Goal: Obtain resource: Download file/media

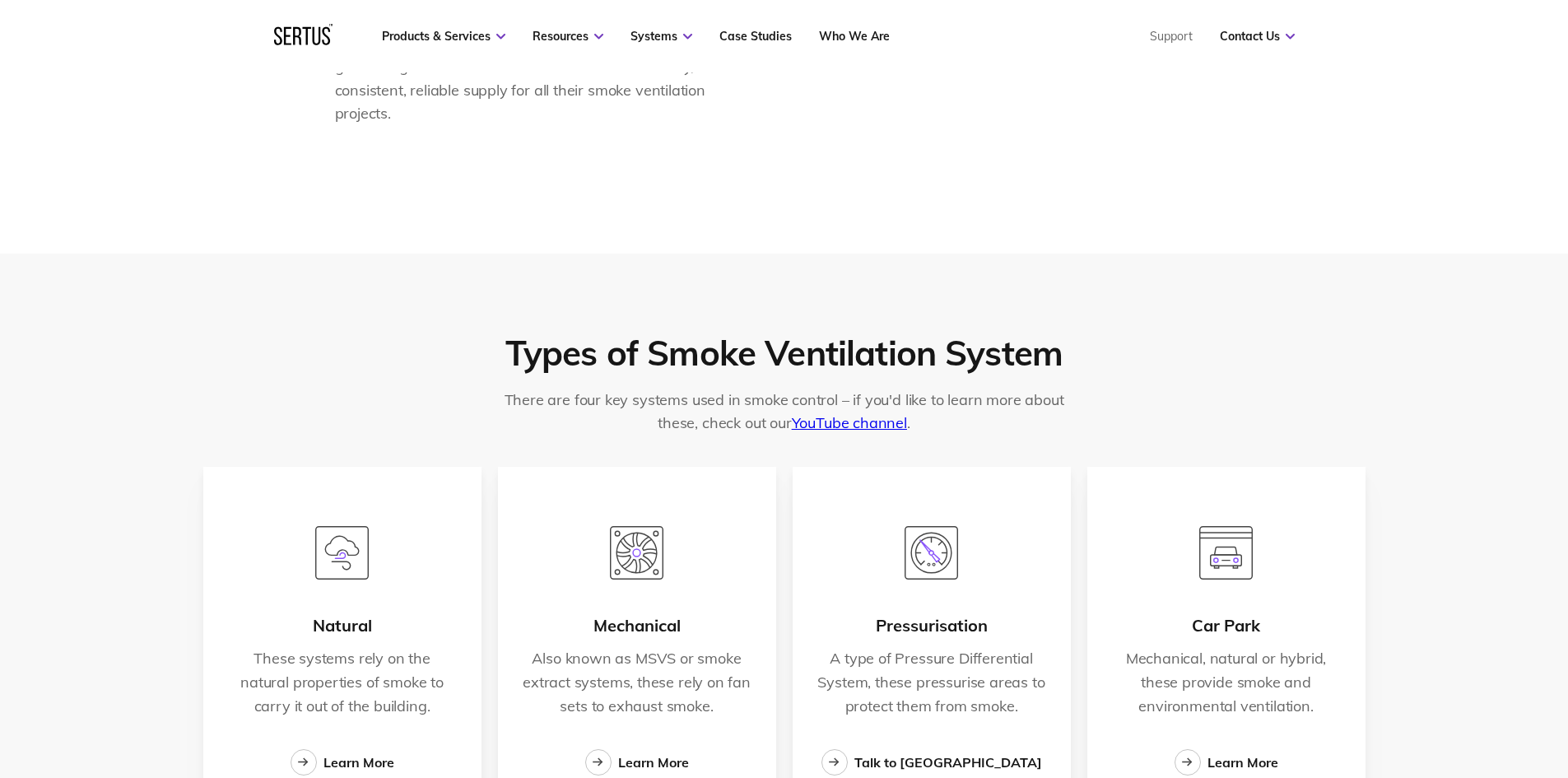
scroll to position [2597, 0]
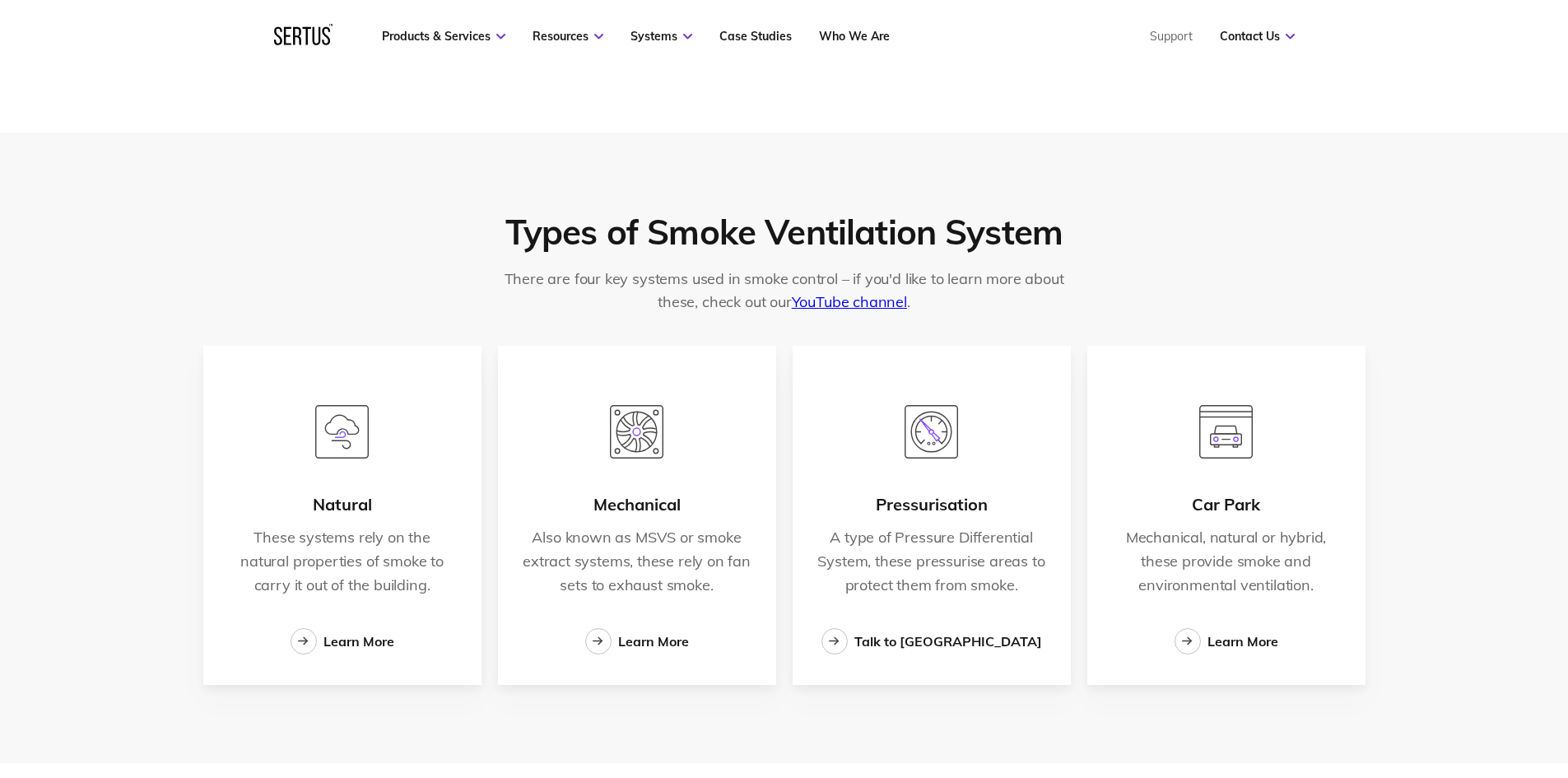
click at [639, 431] on img at bounding box center [636, 432] width 53 height 53
click at [632, 630] on link "Learn More" at bounding box center [636, 640] width 103 height 27
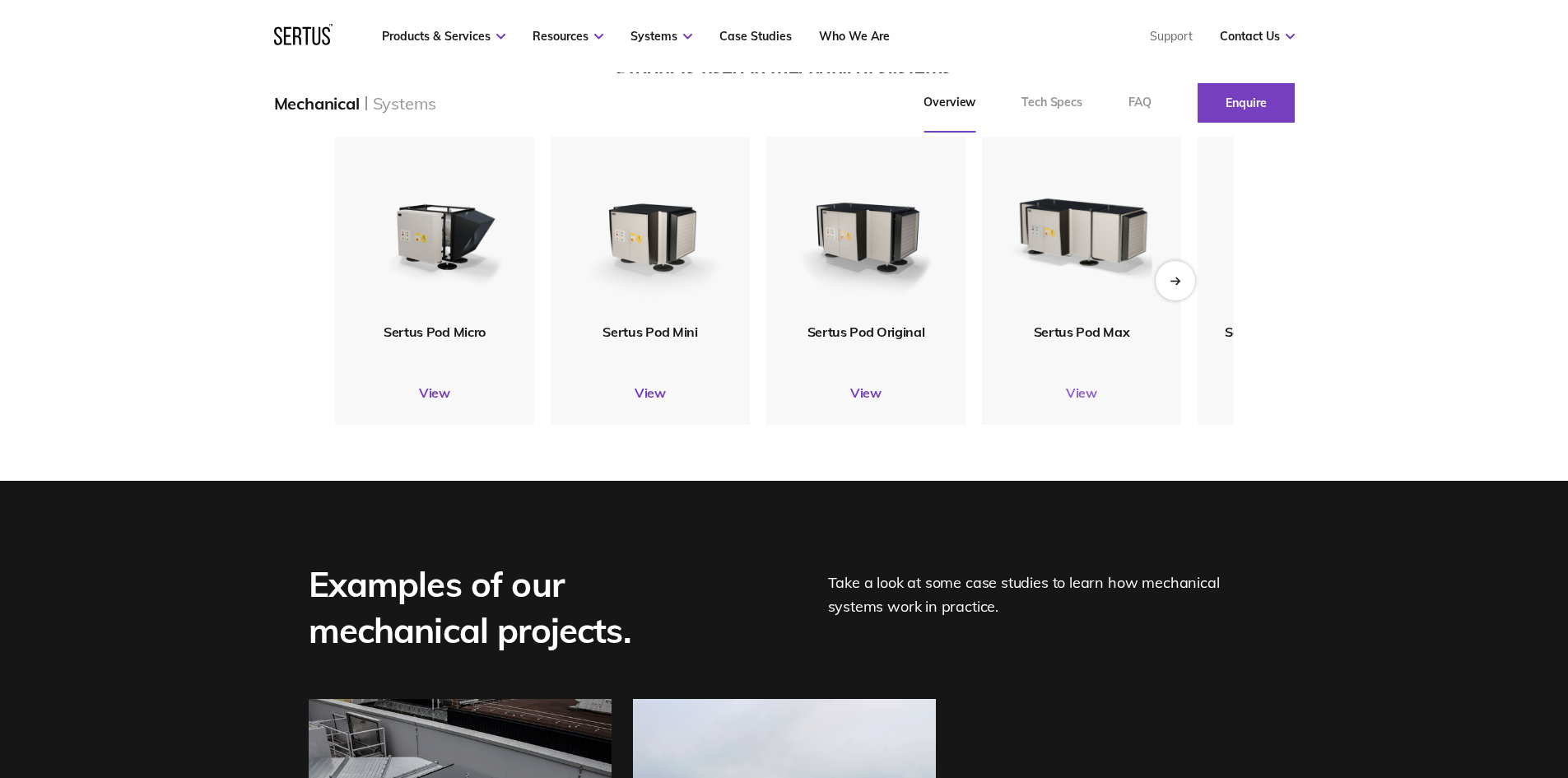
scroll to position [2058, 0]
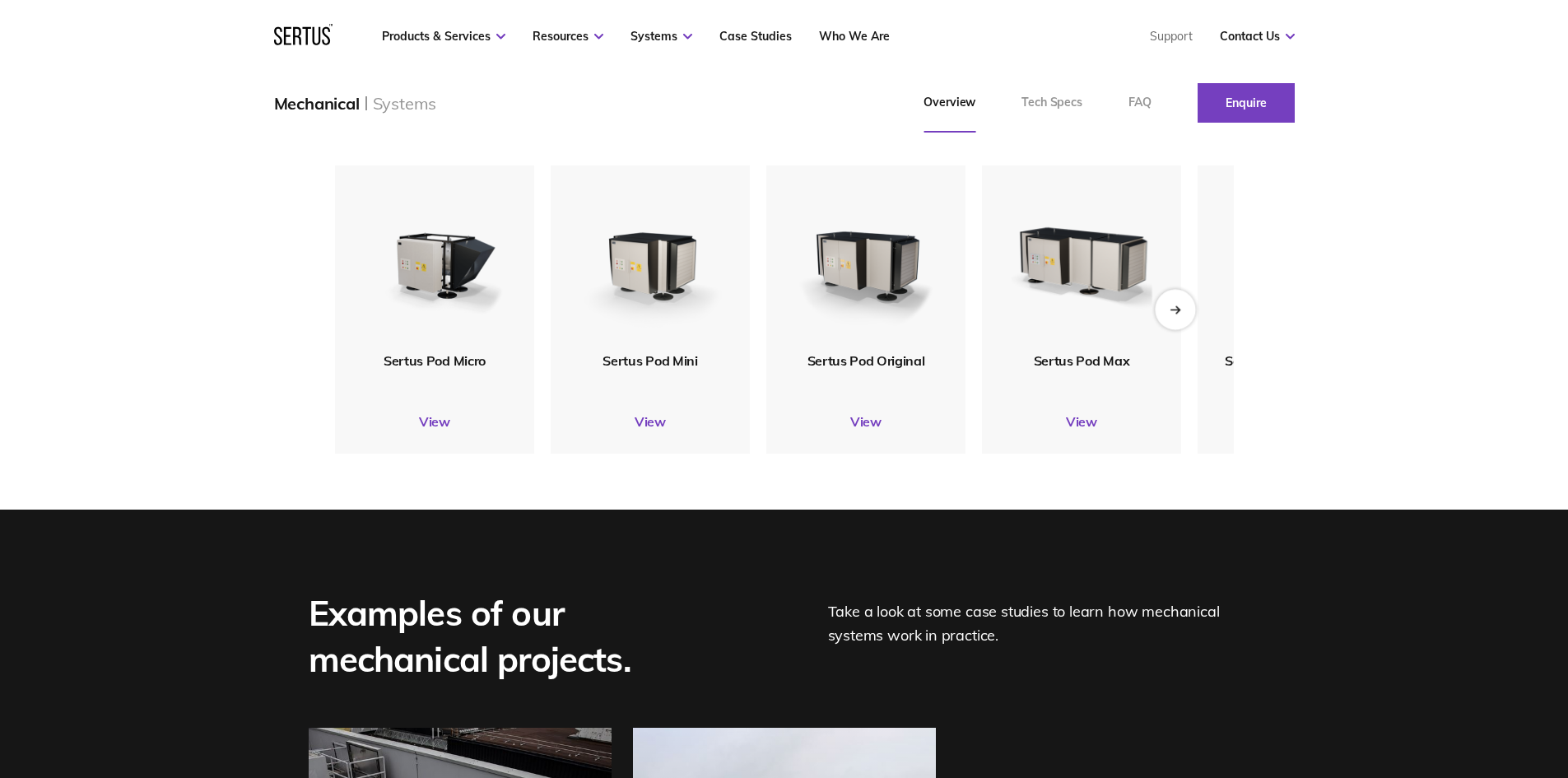
click at [1180, 314] on icon "Next slide" at bounding box center [1175, 309] width 11 height 9
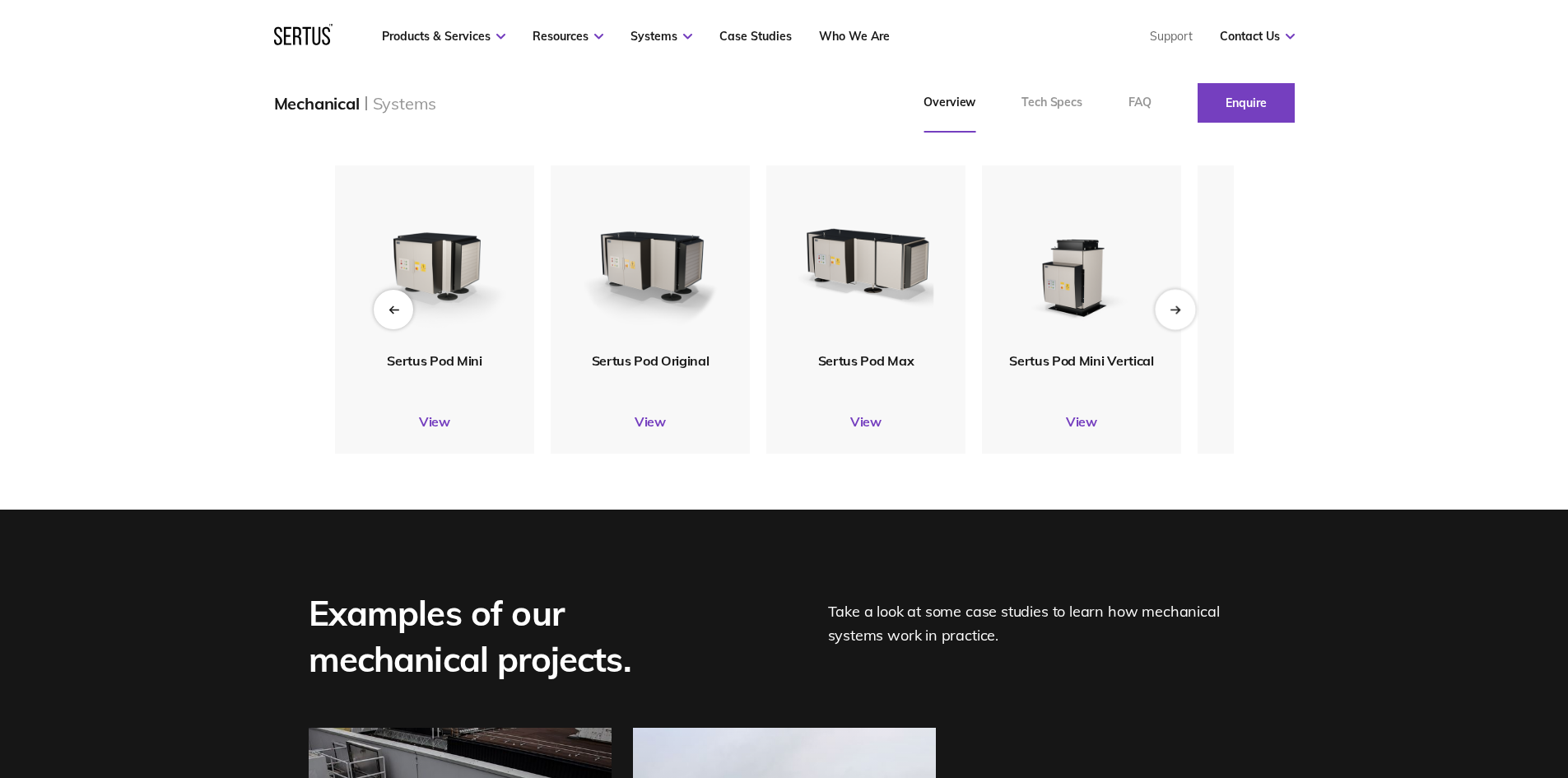
click at [1180, 314] on icon "Next slide" at bounding box center [1175, 309] width 11 height 9
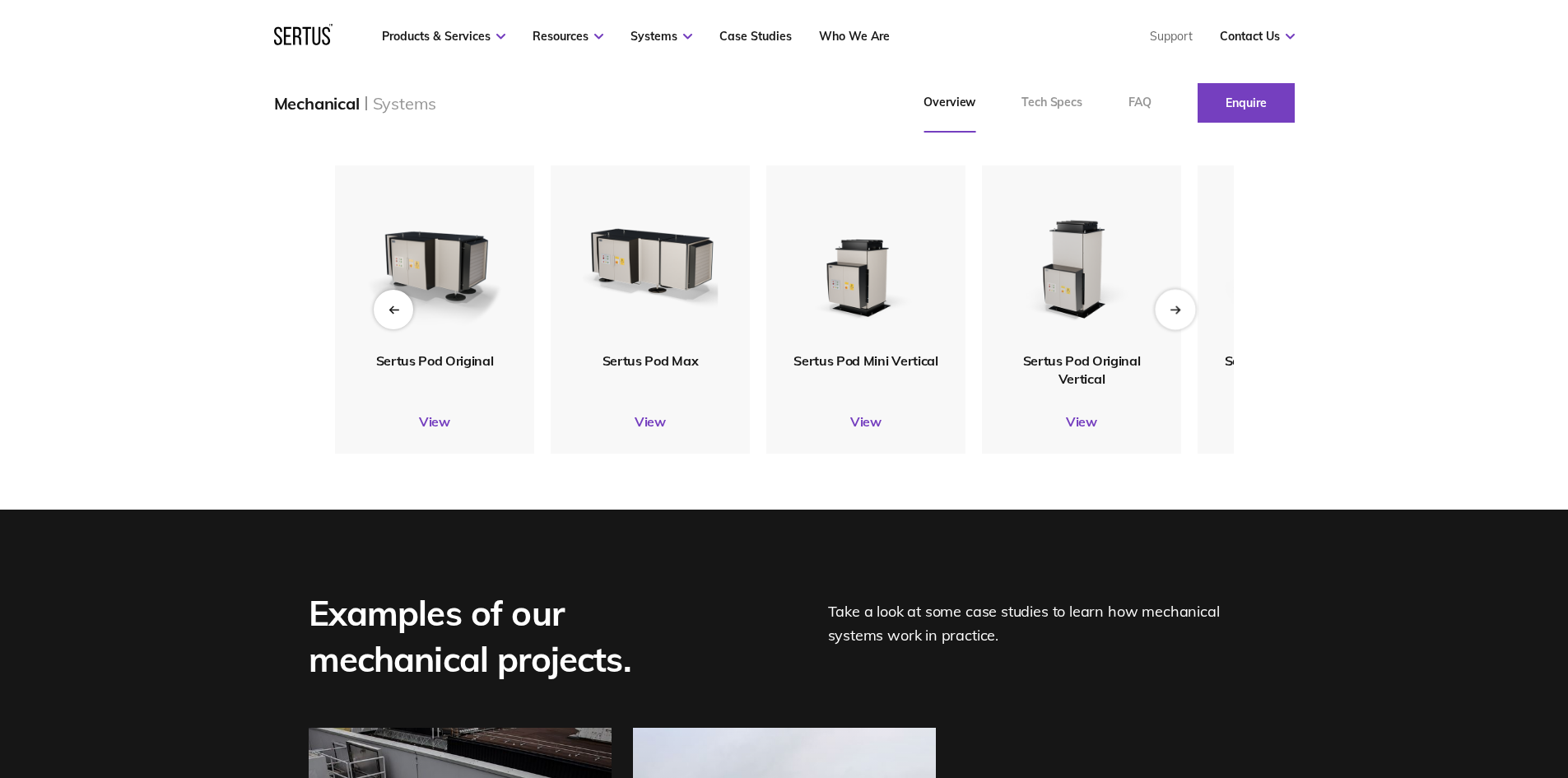
click at [1180, 314] on icon "Next slide" at bounding box center [1175, 309] width 11 height 9
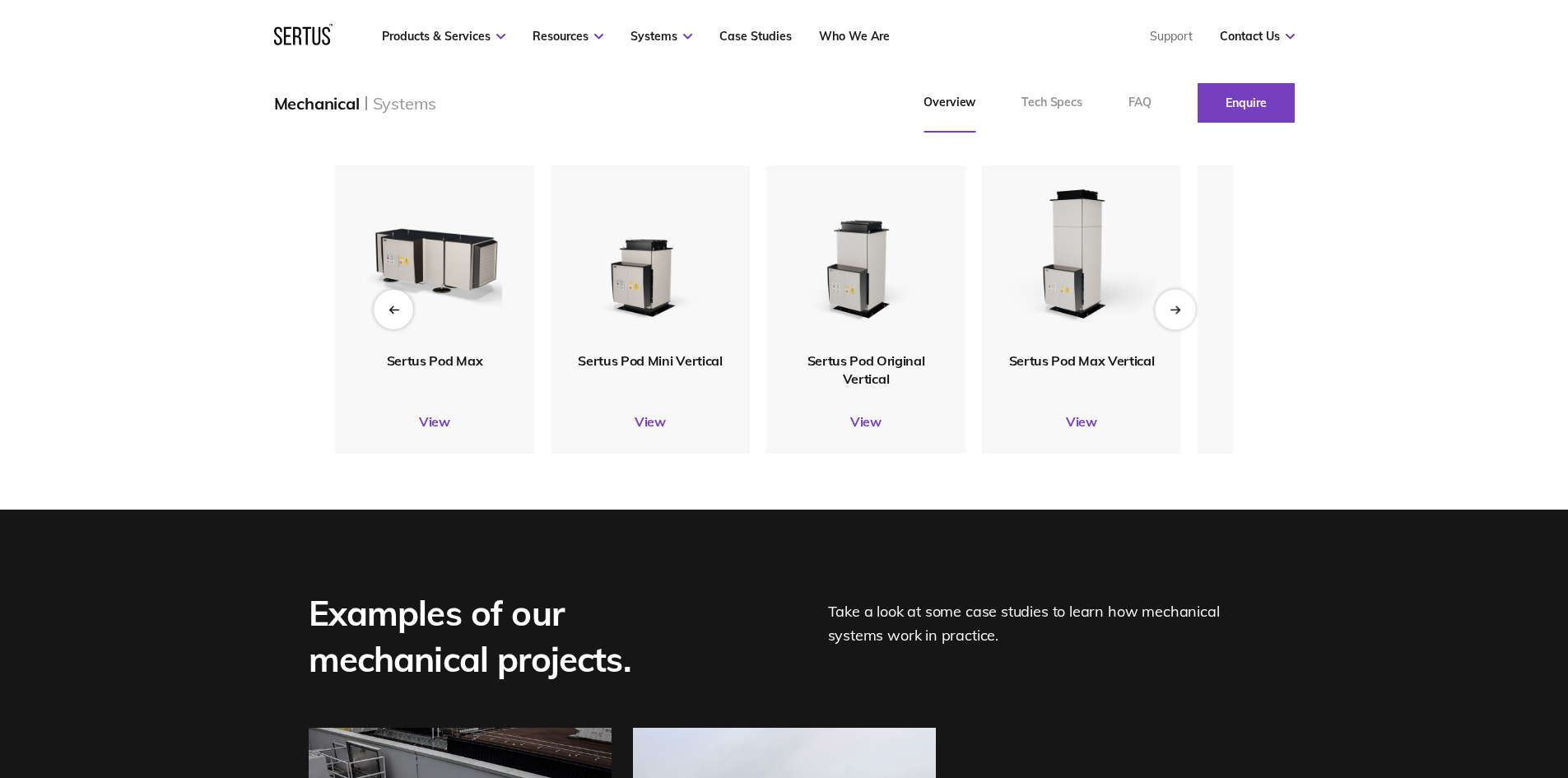
click at [1180, 314] on icon "Next slide" at bounding box center [1175, 309] width 11 height 9
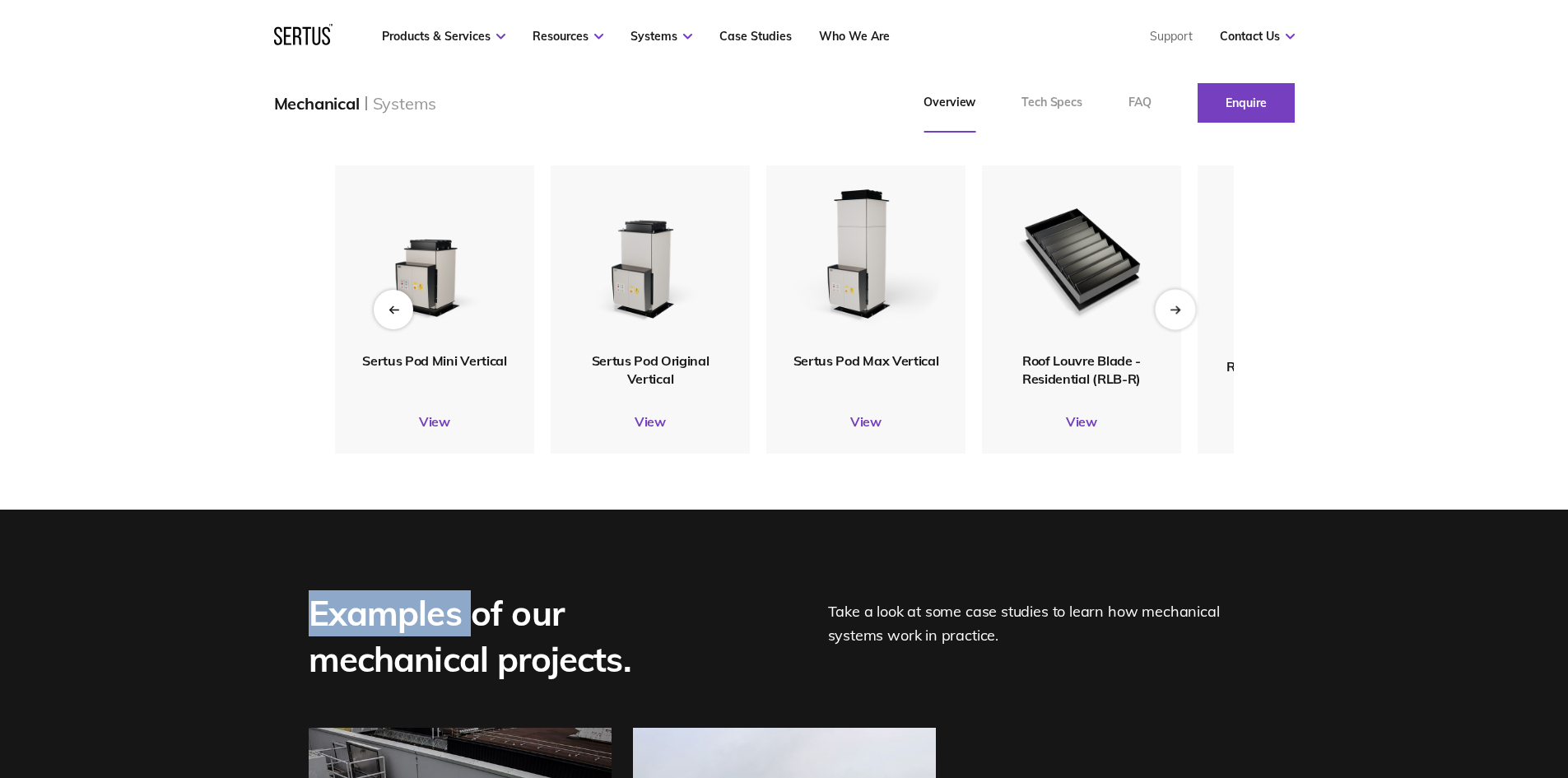
click at [1180, 314] on icon "Next slide" at bounding box center [1175, 309] width 11 height 9
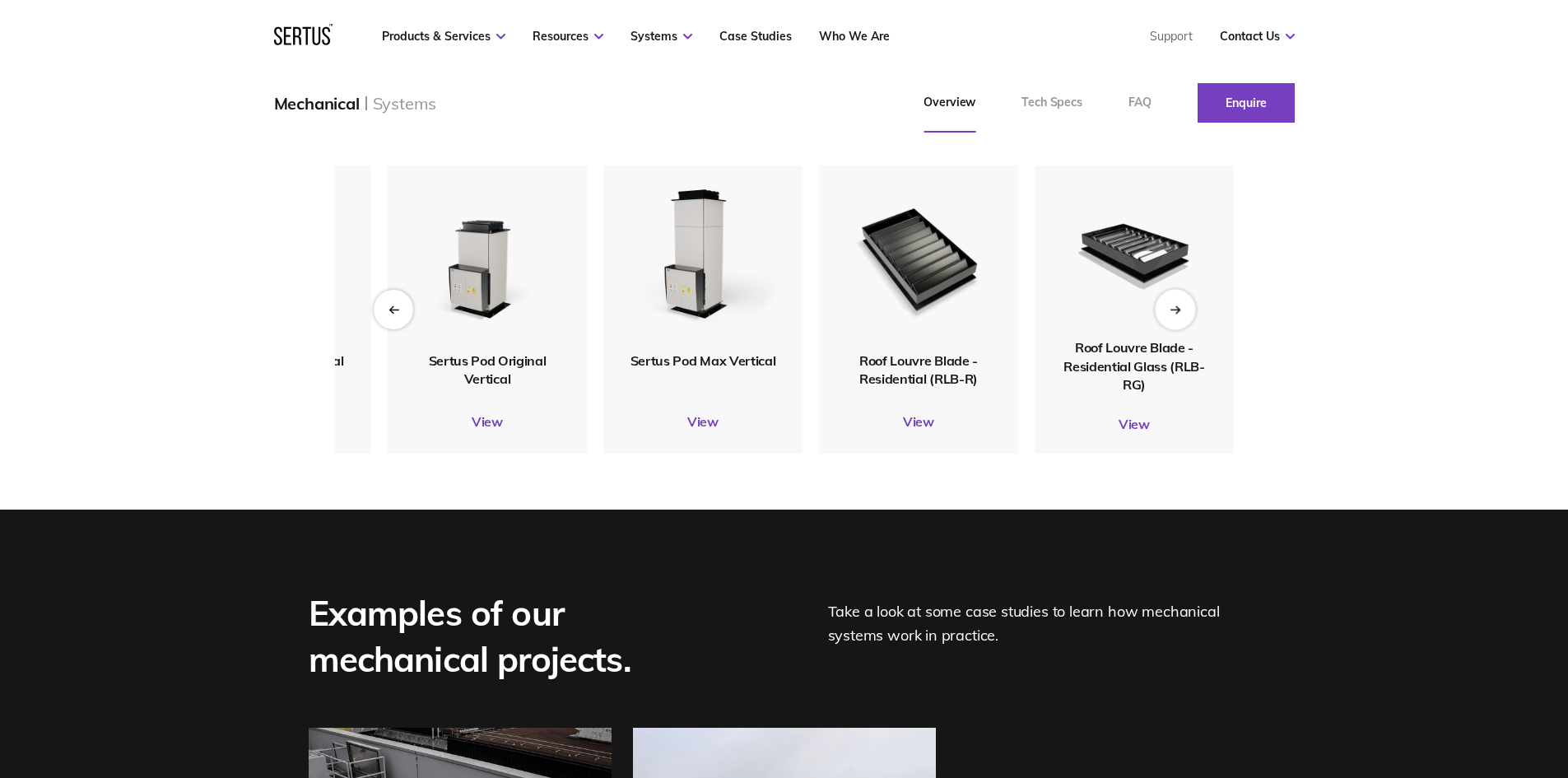
click at [1180, 314] on icon "Next slide" at bounding box center [1175, 309] width 11 height 9
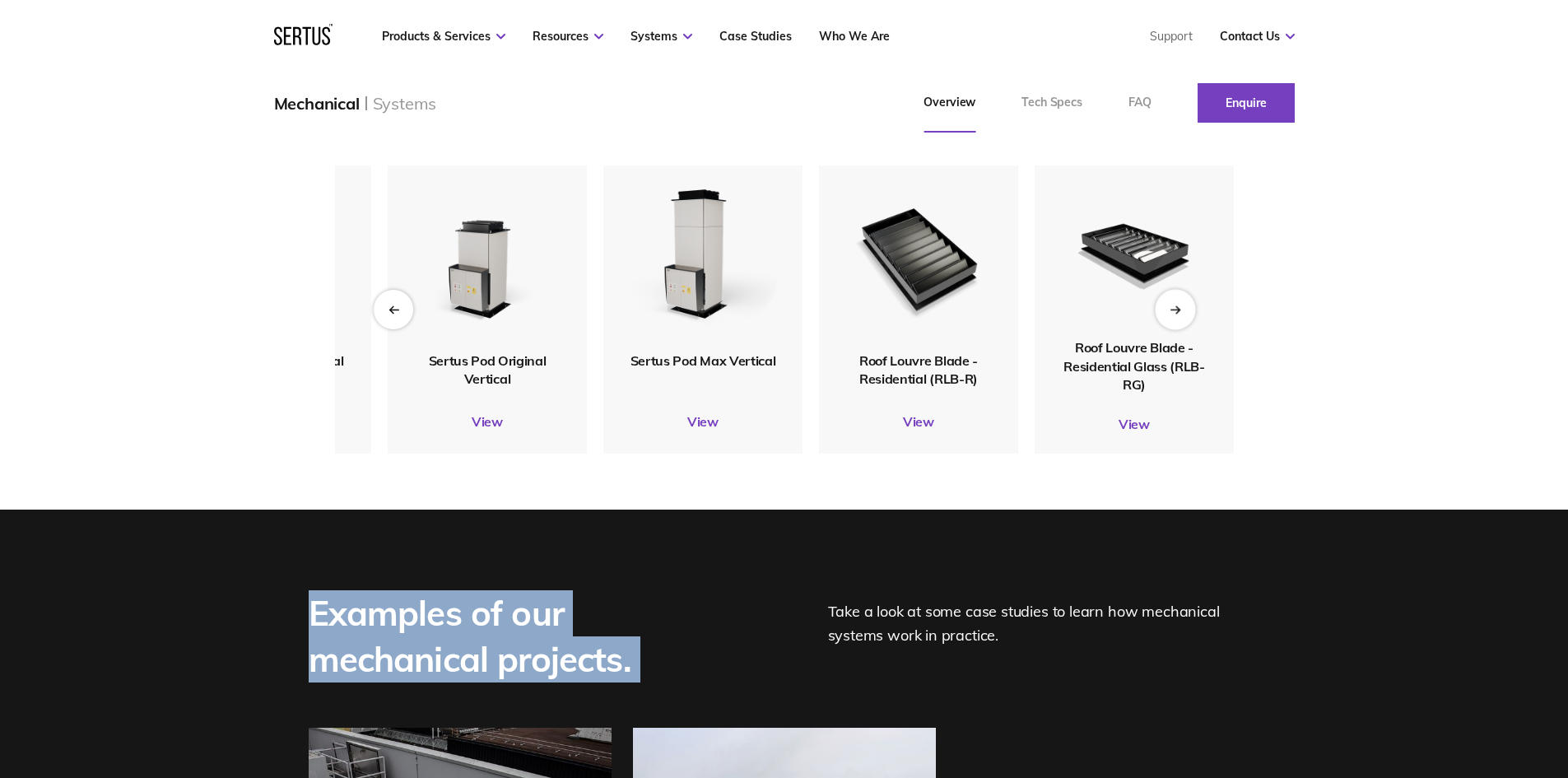
click at [1180, 314] on icon "Next slide" at bounding box center [1175, 309] width 11 height 9
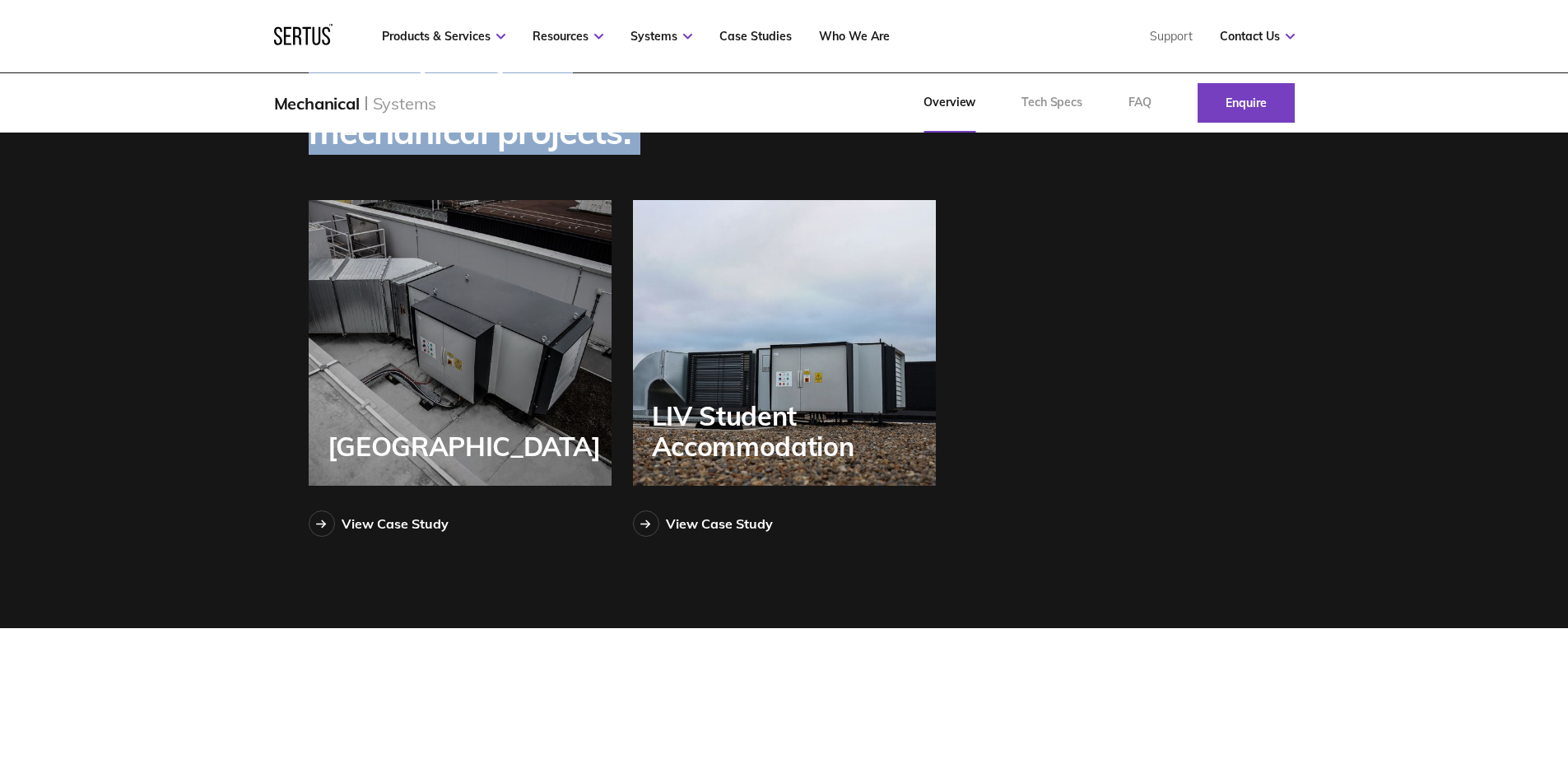
scroll to position [2590, 0]
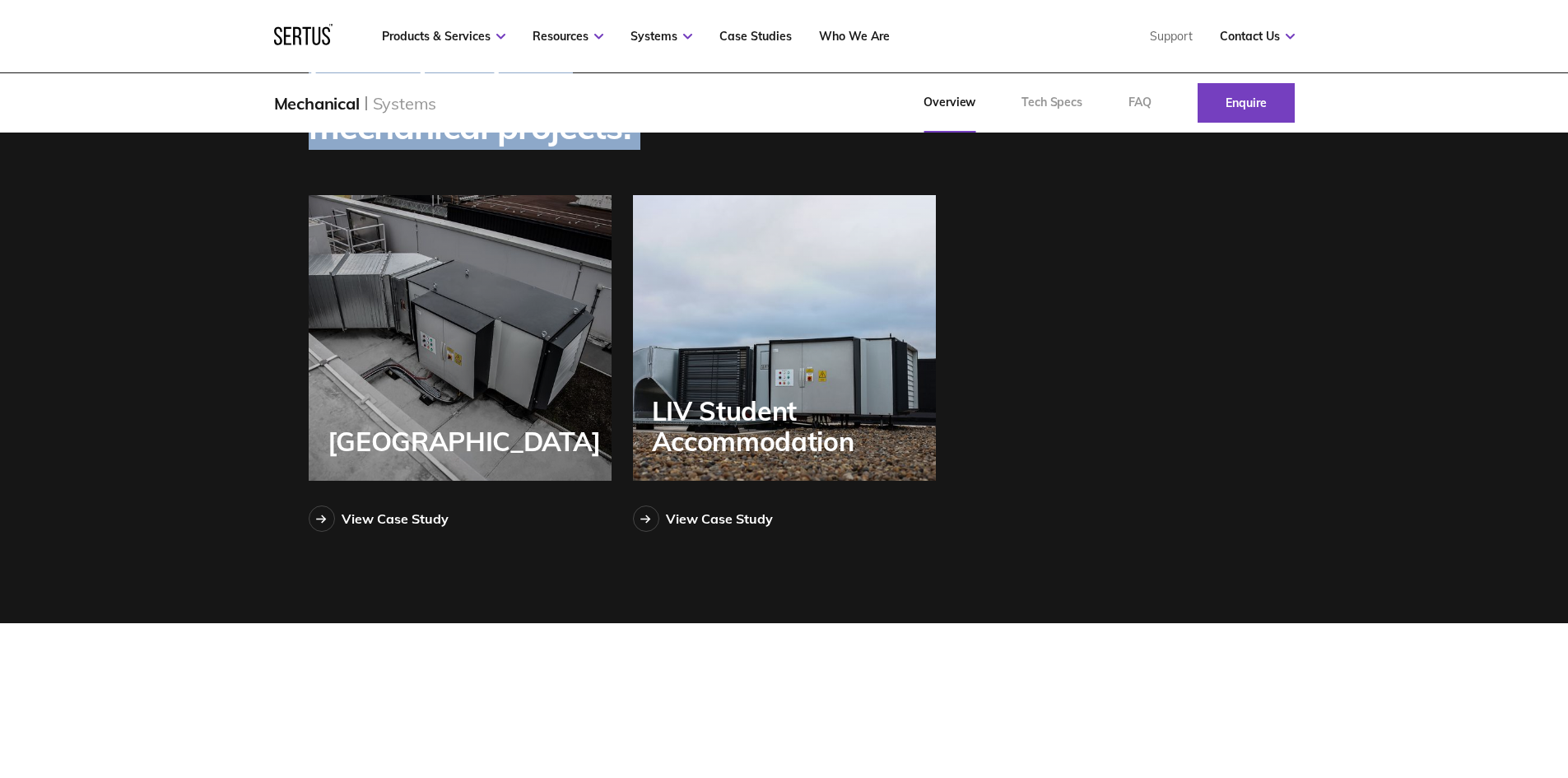
click at [748, 395] on div "LIV Student Accommodation" at bounding box center [784, 337] width 303 height 285
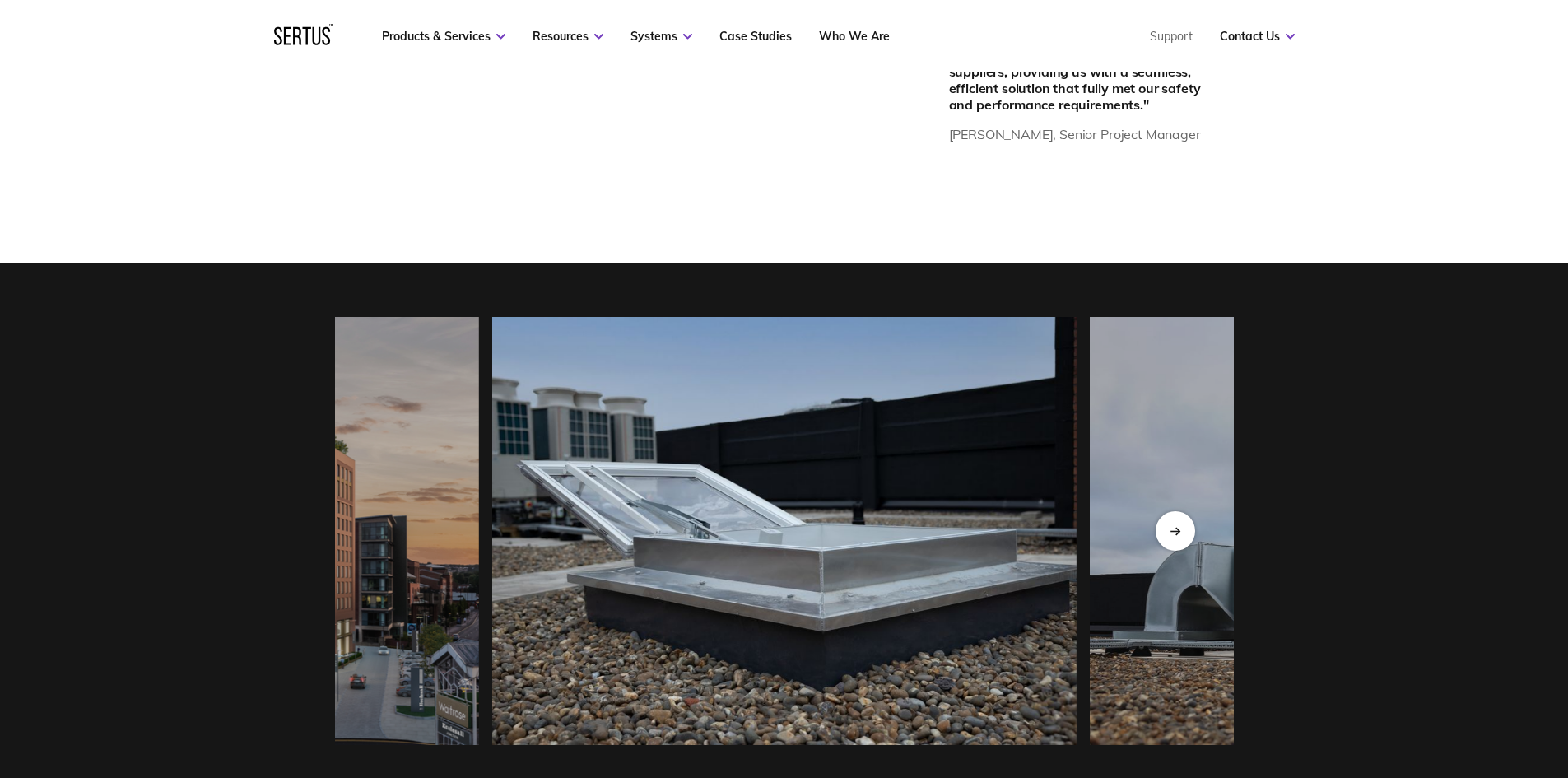
scroll to position [1728, 0]
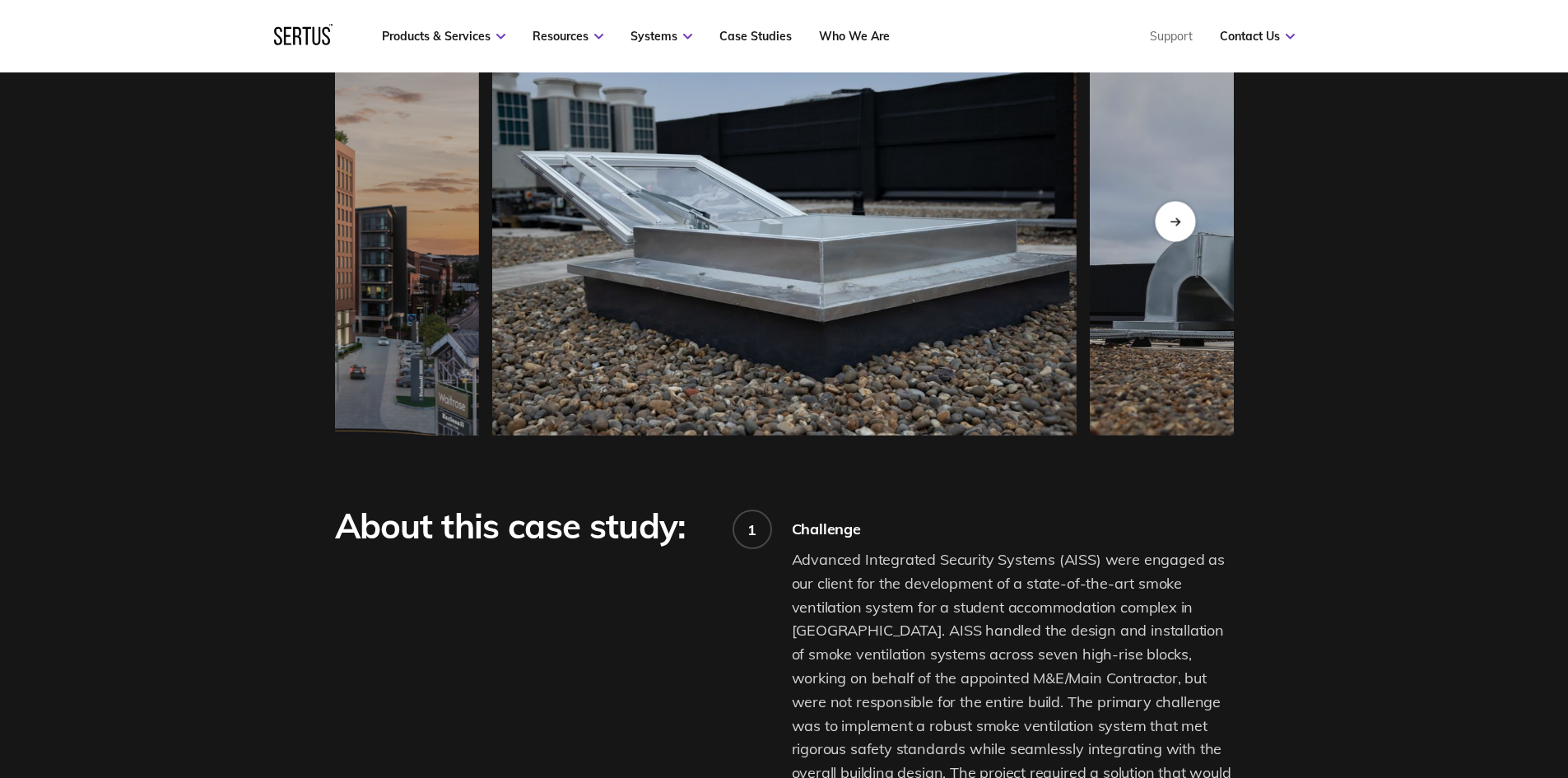
click at [1172, 219] on div "Next slide" at bounding box center [1175, 220] width 40 height 40
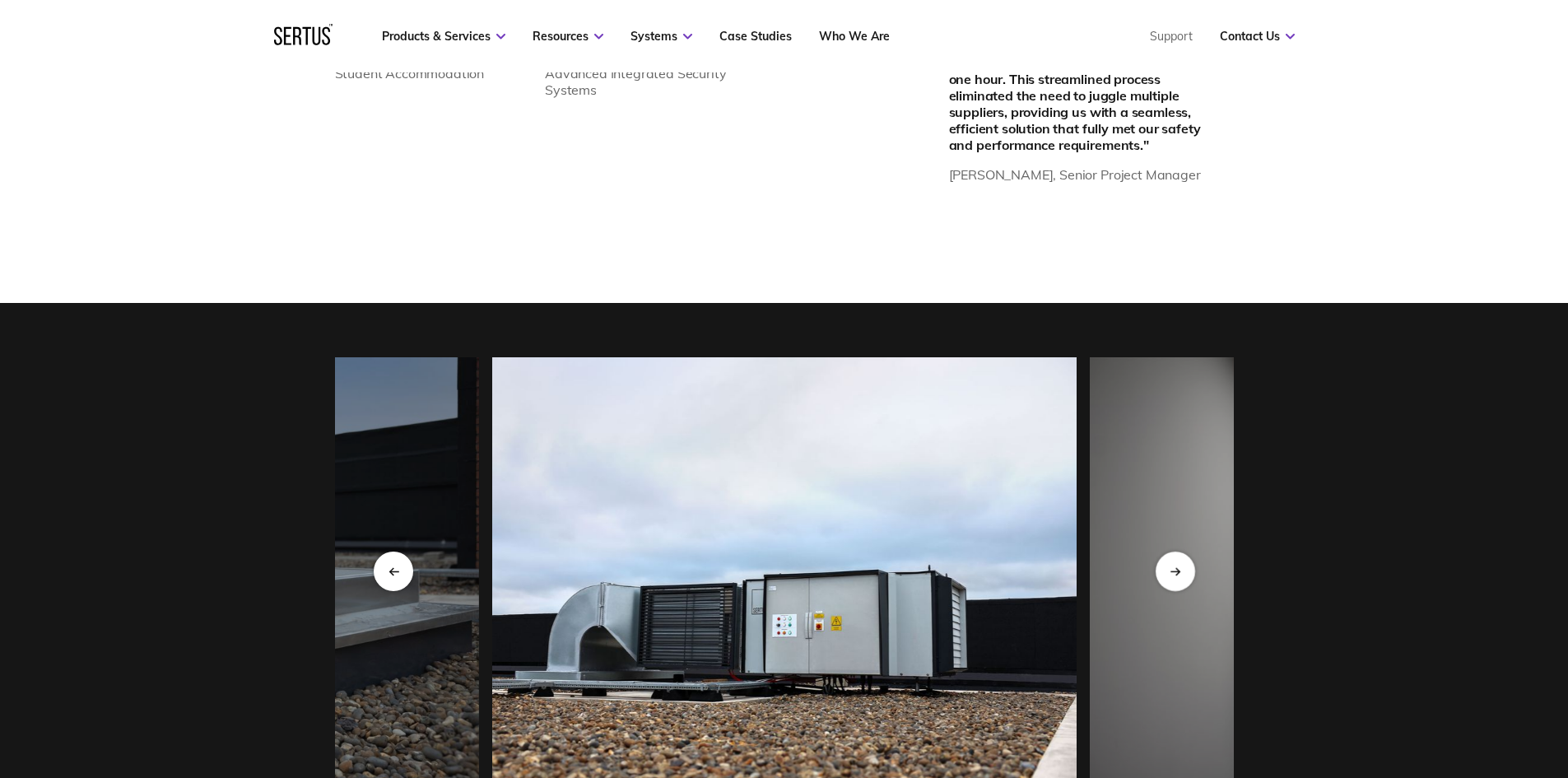
scroll to position [1564, 0]
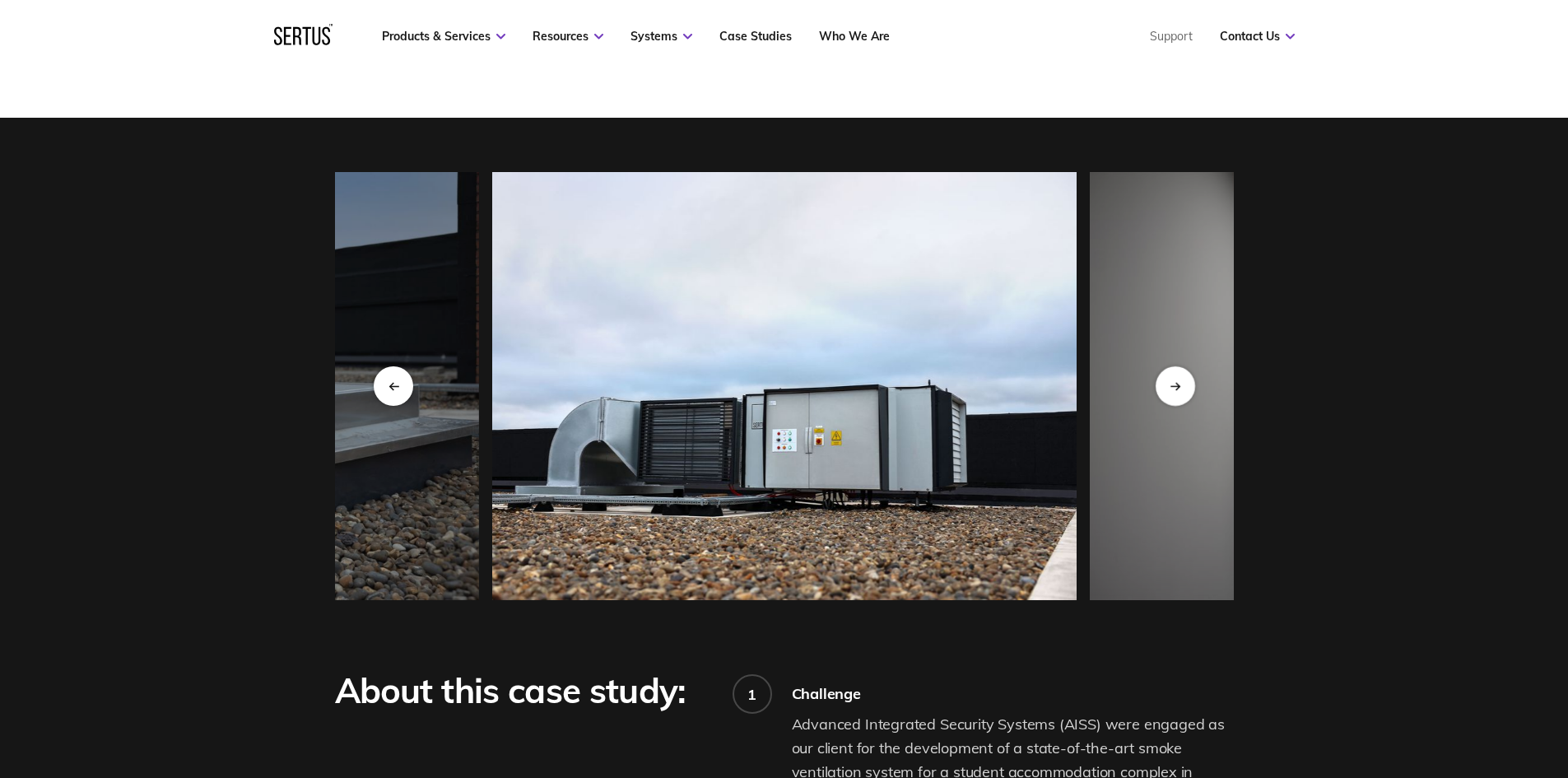
click at [797, 353] on img at bounding box center [784, 386] width 584 height 428
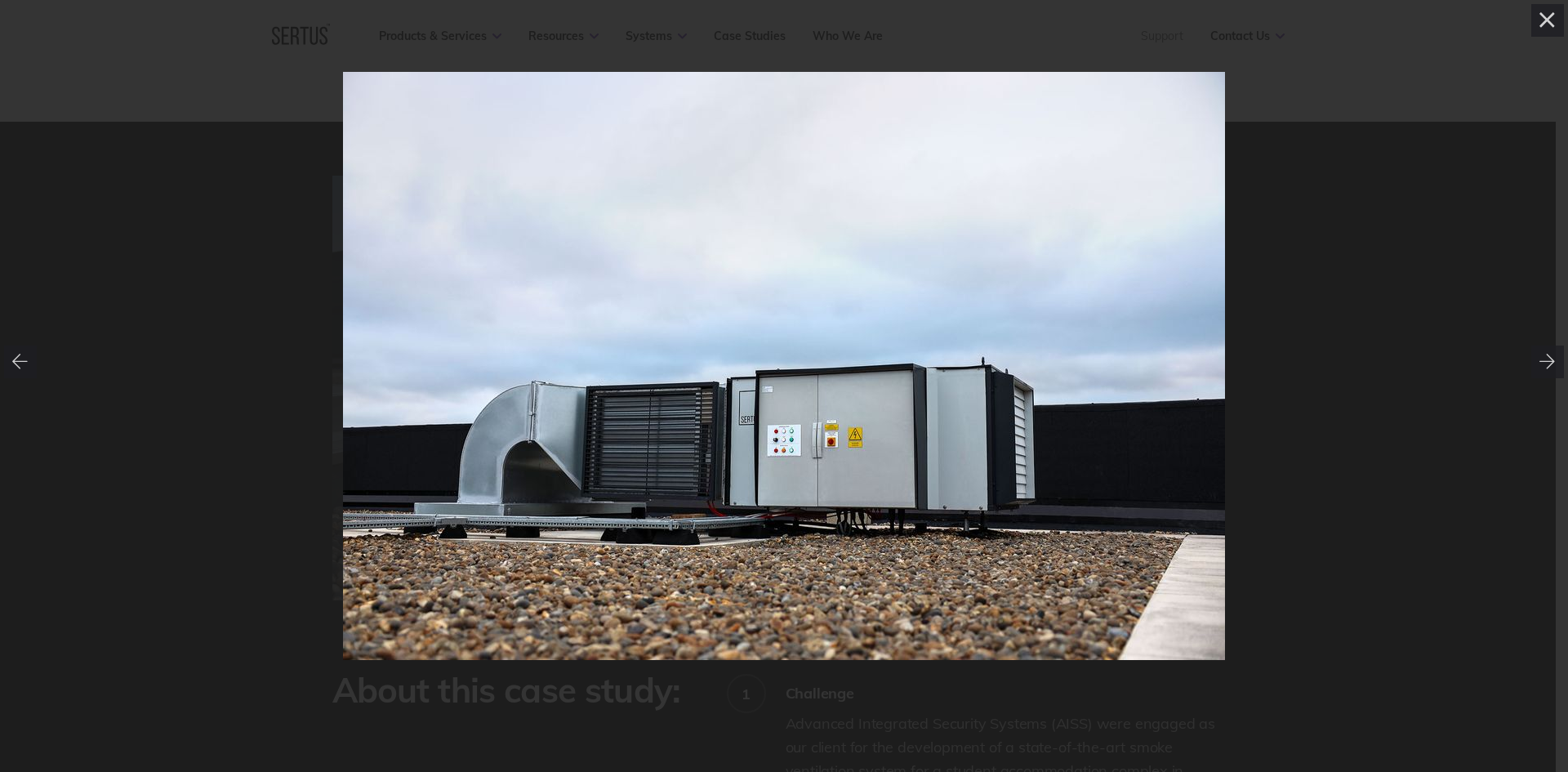
click at [638, 446] on img at bounding box center [784, 366] width 882 height 588
click at [638, 446] on div at bounding box center [784, 366] width 882 height 588
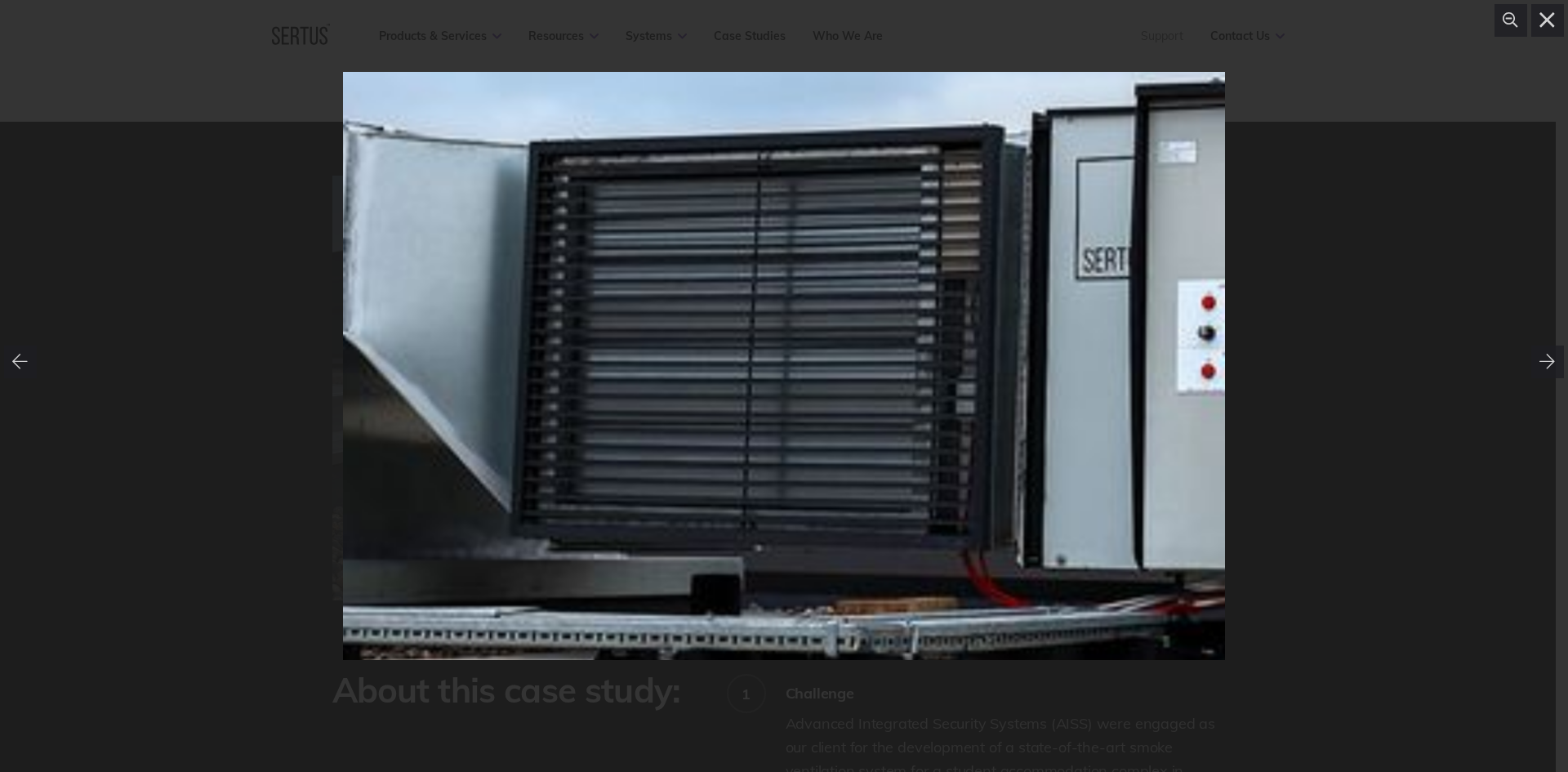
drag, startPoint x: 735, startPoint y: 446, endPoint x: 823, endPoint y: 347, distance: 132.5
click at [823, 347] on div at bounding box center [1236, 68] width 3154 height 2103
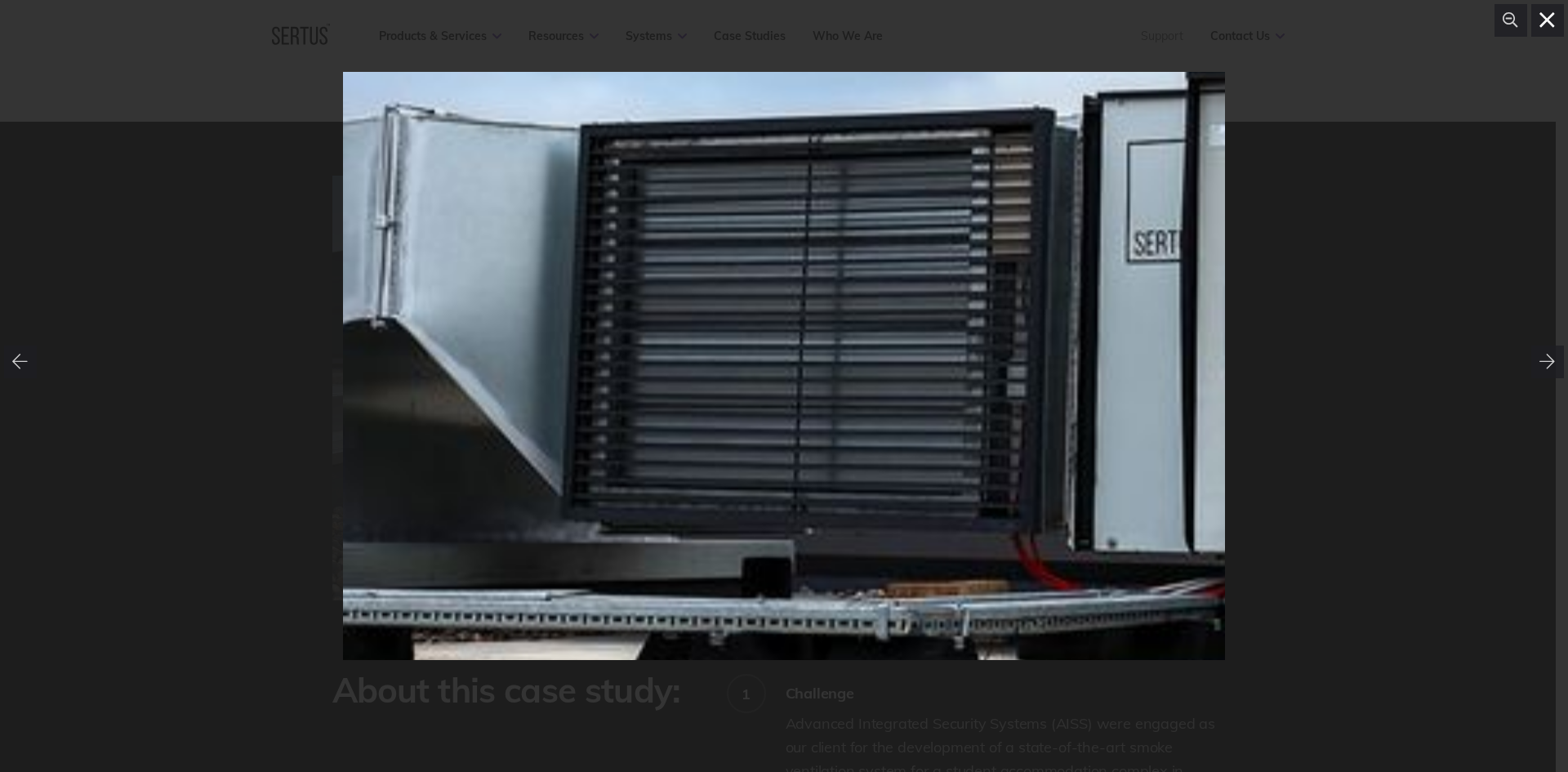
click at [1547, 15] on icon at bounding box center [1547, 20] width 17 height 17
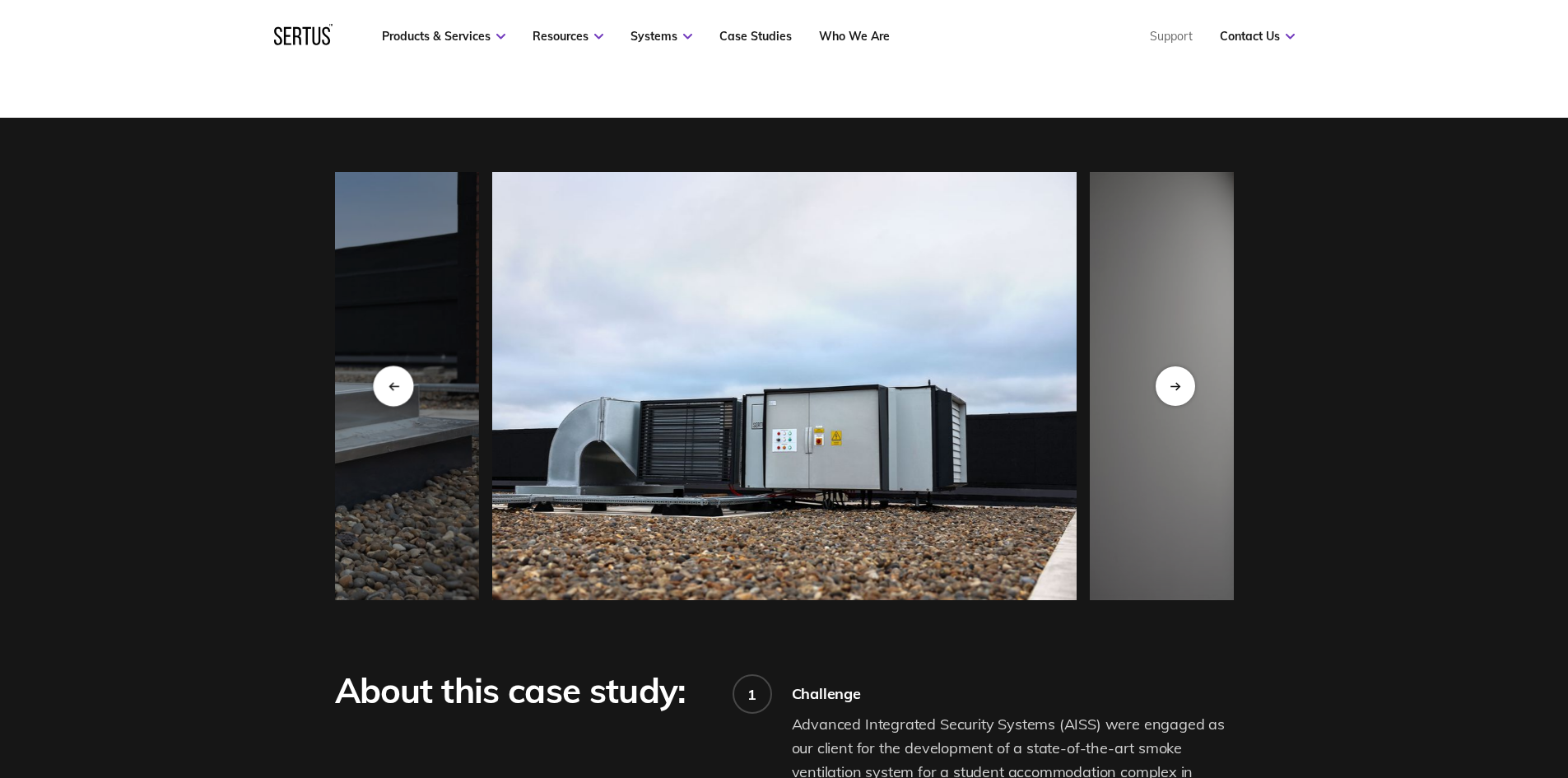
click at [386, 389] on div "Previous slide" at bounding box center [392, 386] width 40 height 40
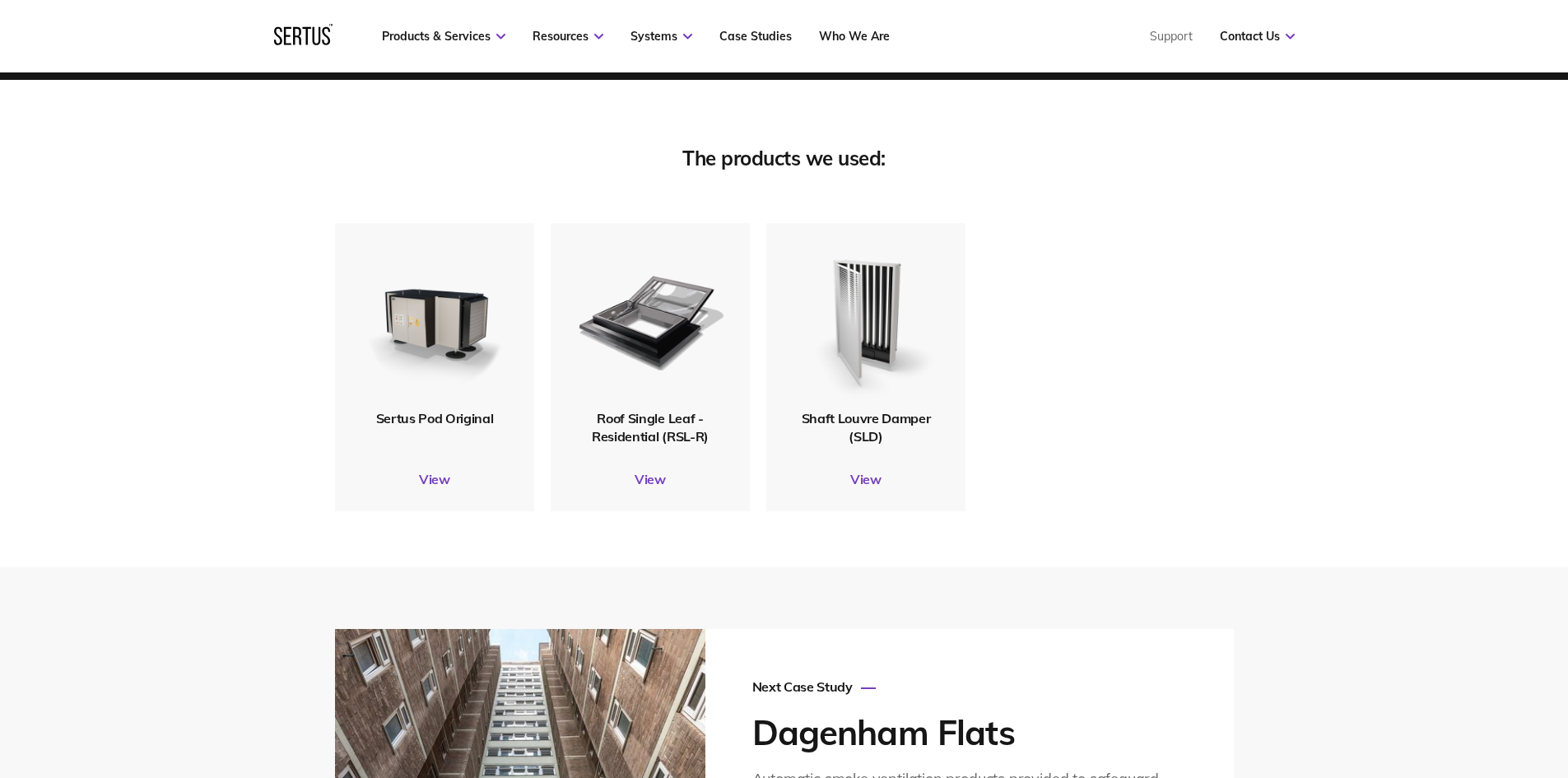
scroll to position [4033, 0]
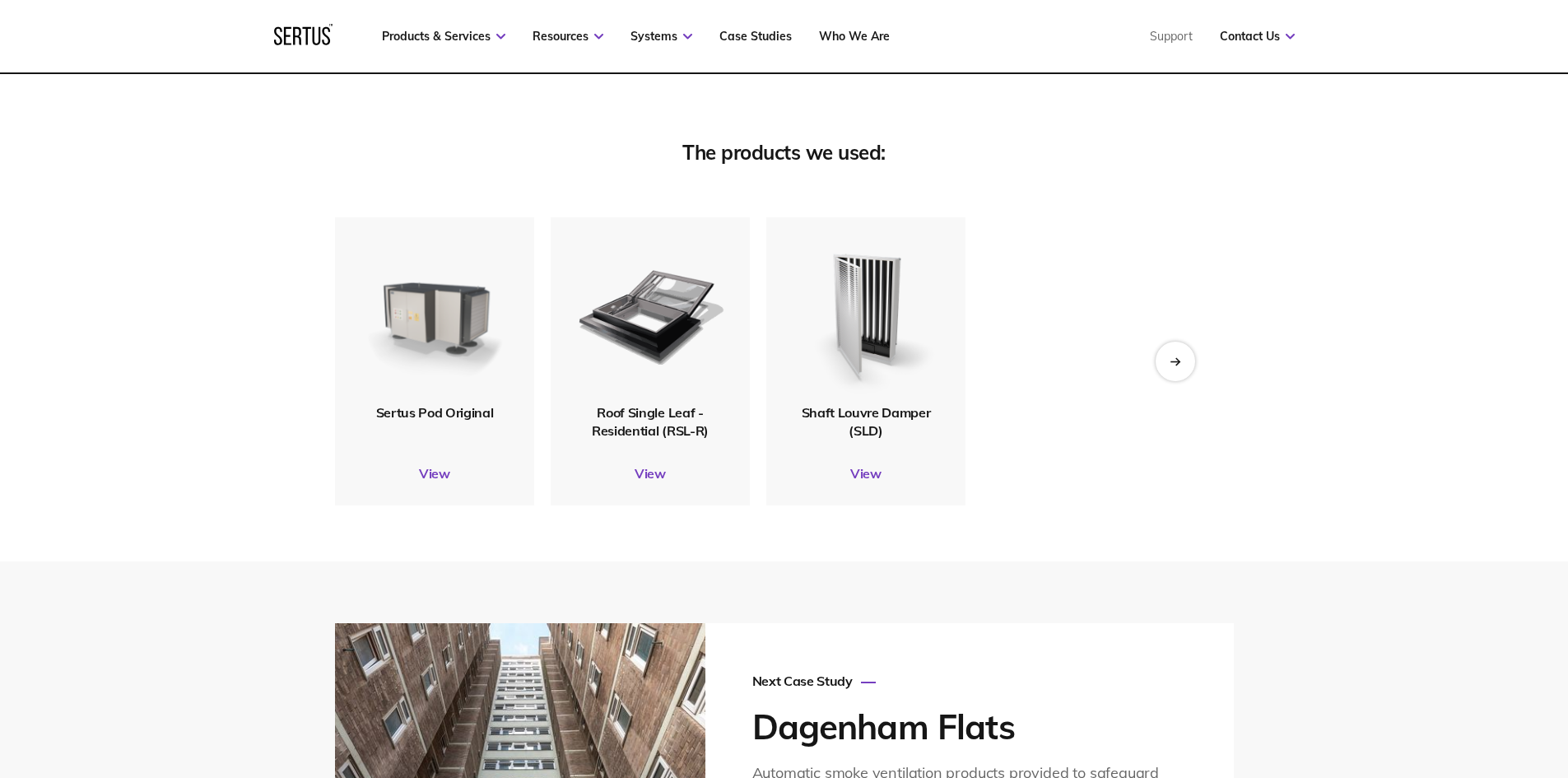
click at [426, 287] on img at bounding box center [434, 310] width 153 height 182
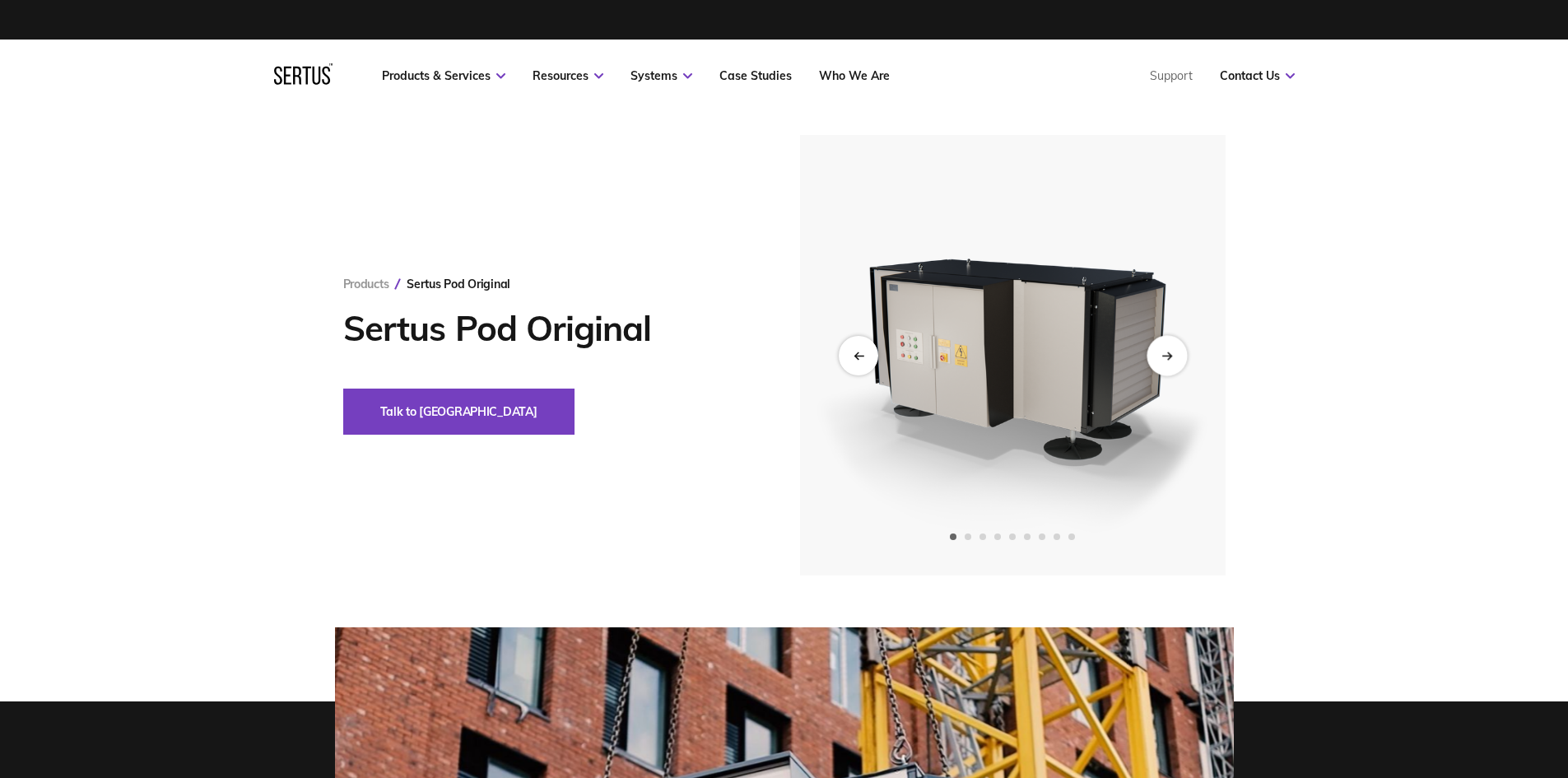
click at [1175, 356] on div "Next slide" at bounding box center [1167, 355] width 40 height 40
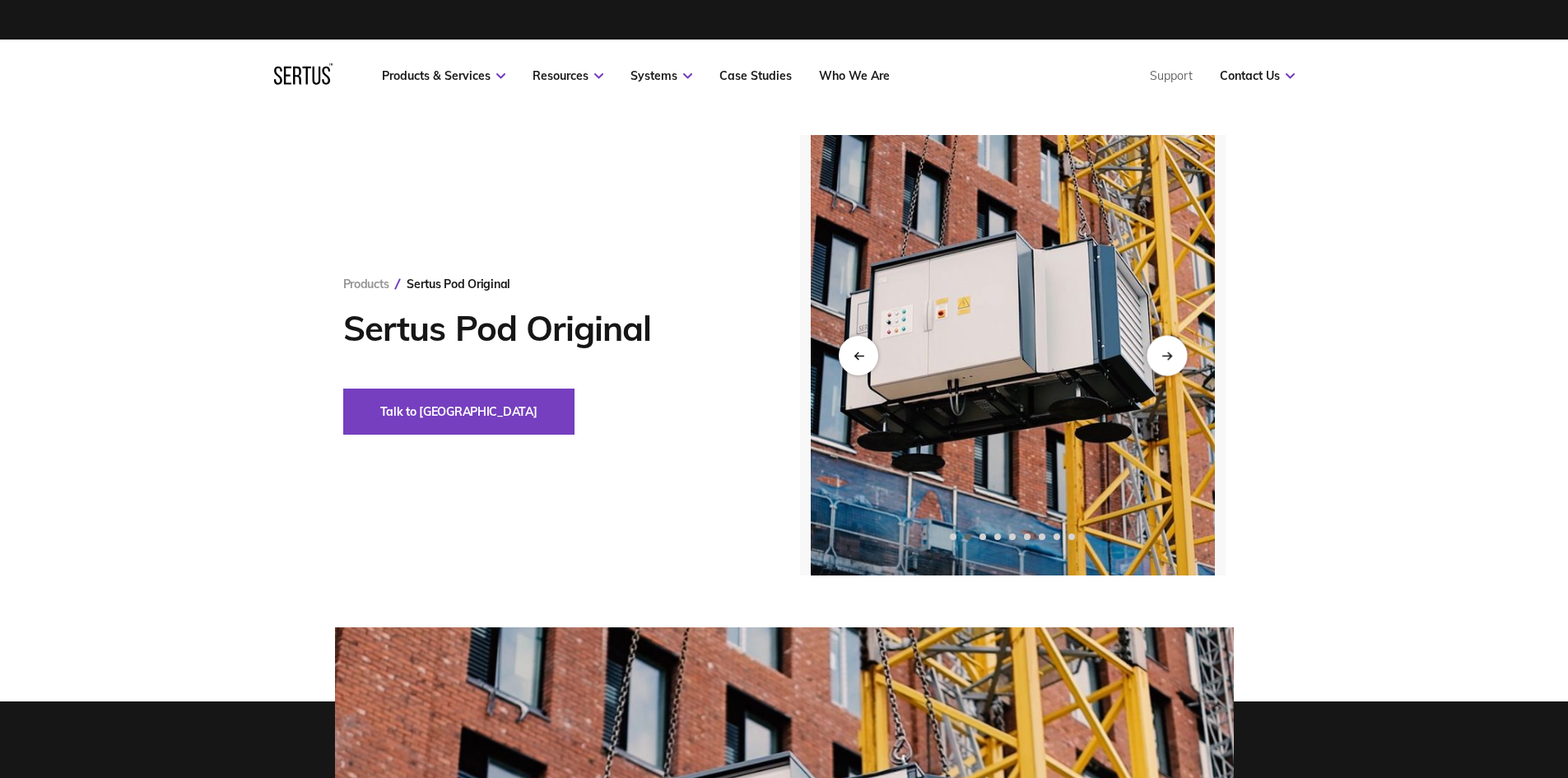
click at [1175, 356] on div "Next slide" at bounding box center [1167, 355] width 40 height 40
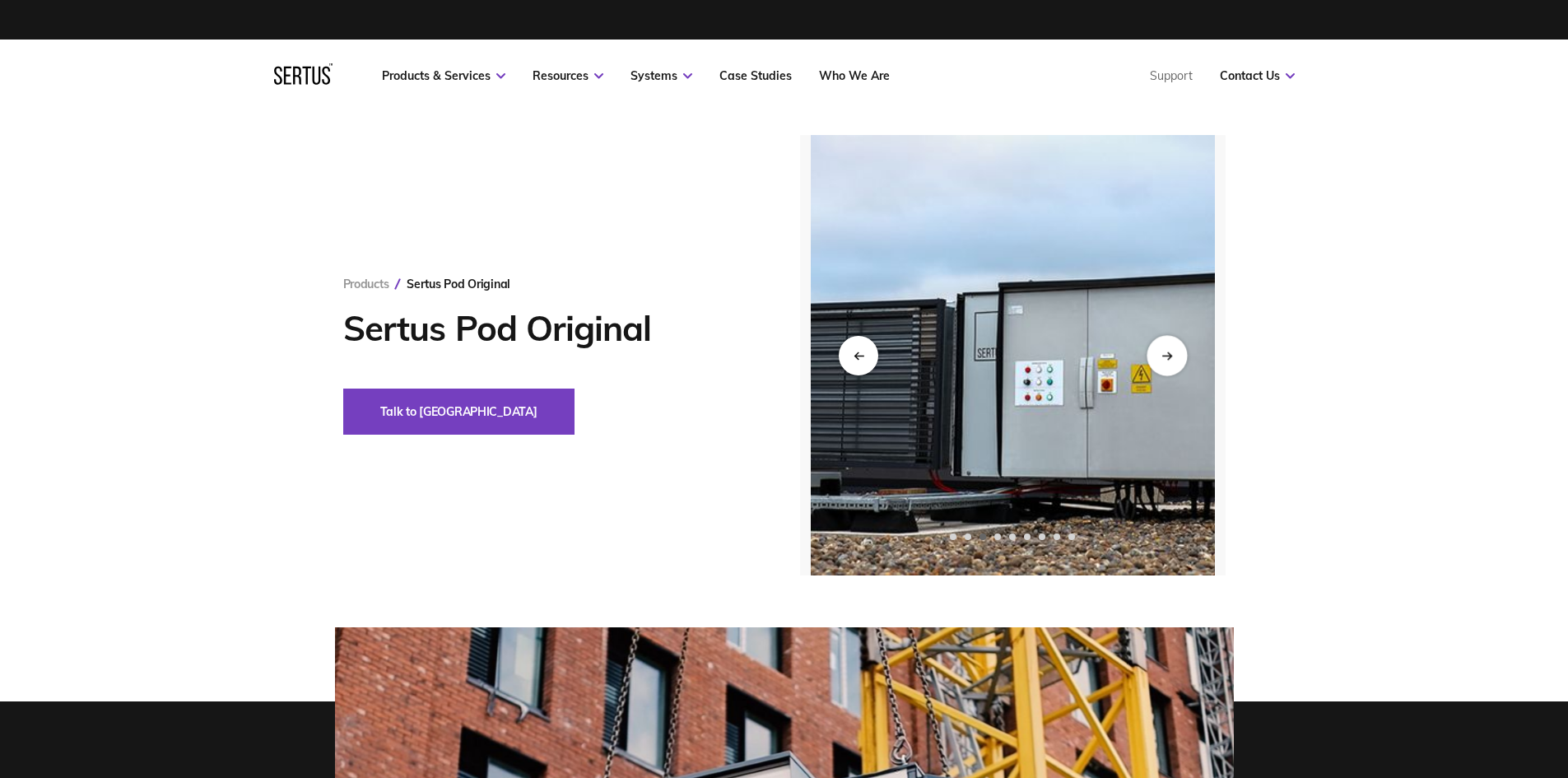
click at [1175, 356] on div "Next slide" at bounding box center [1167, 355] width 40 height 40
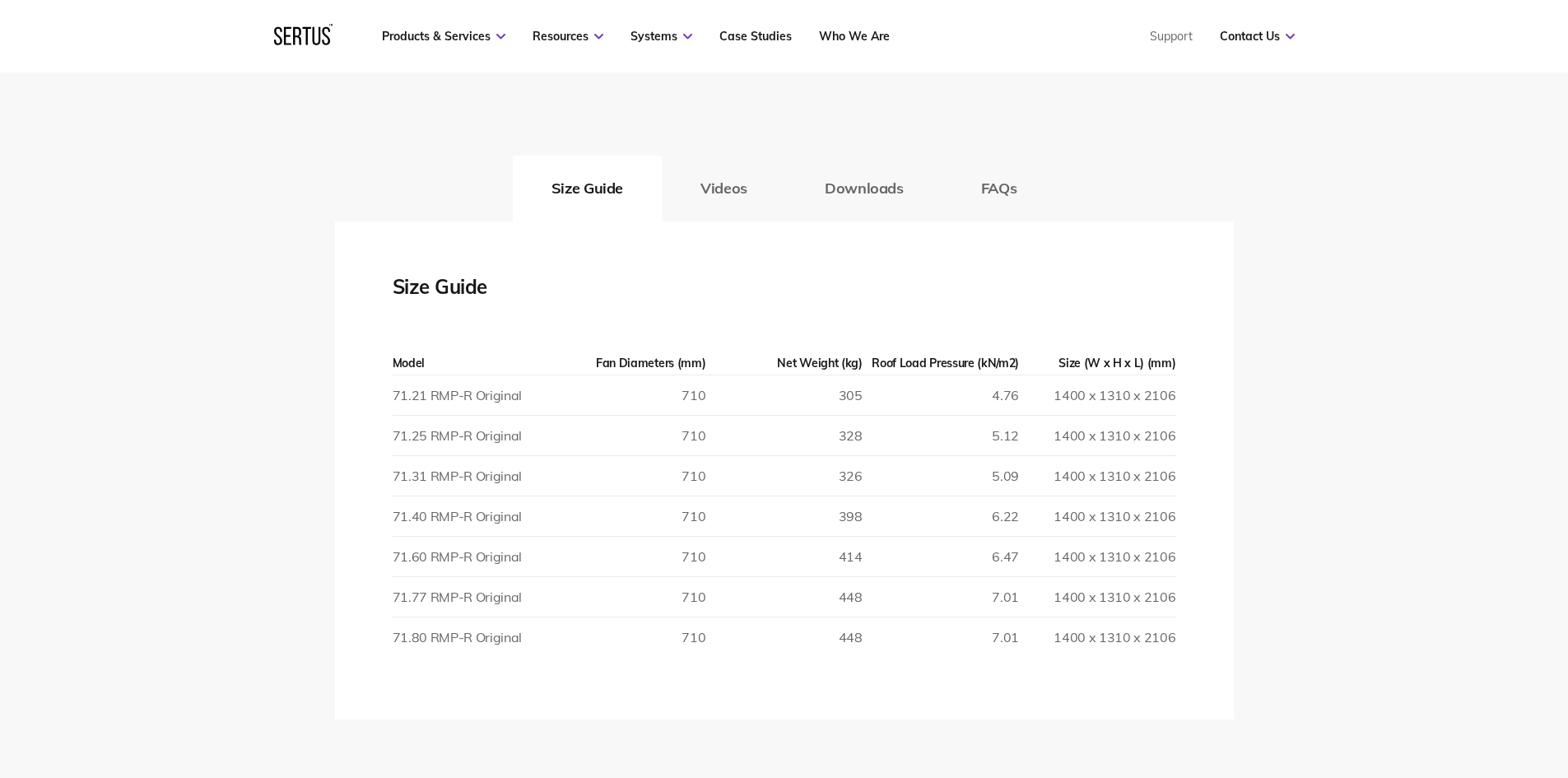
scroll to position [2798, 0]
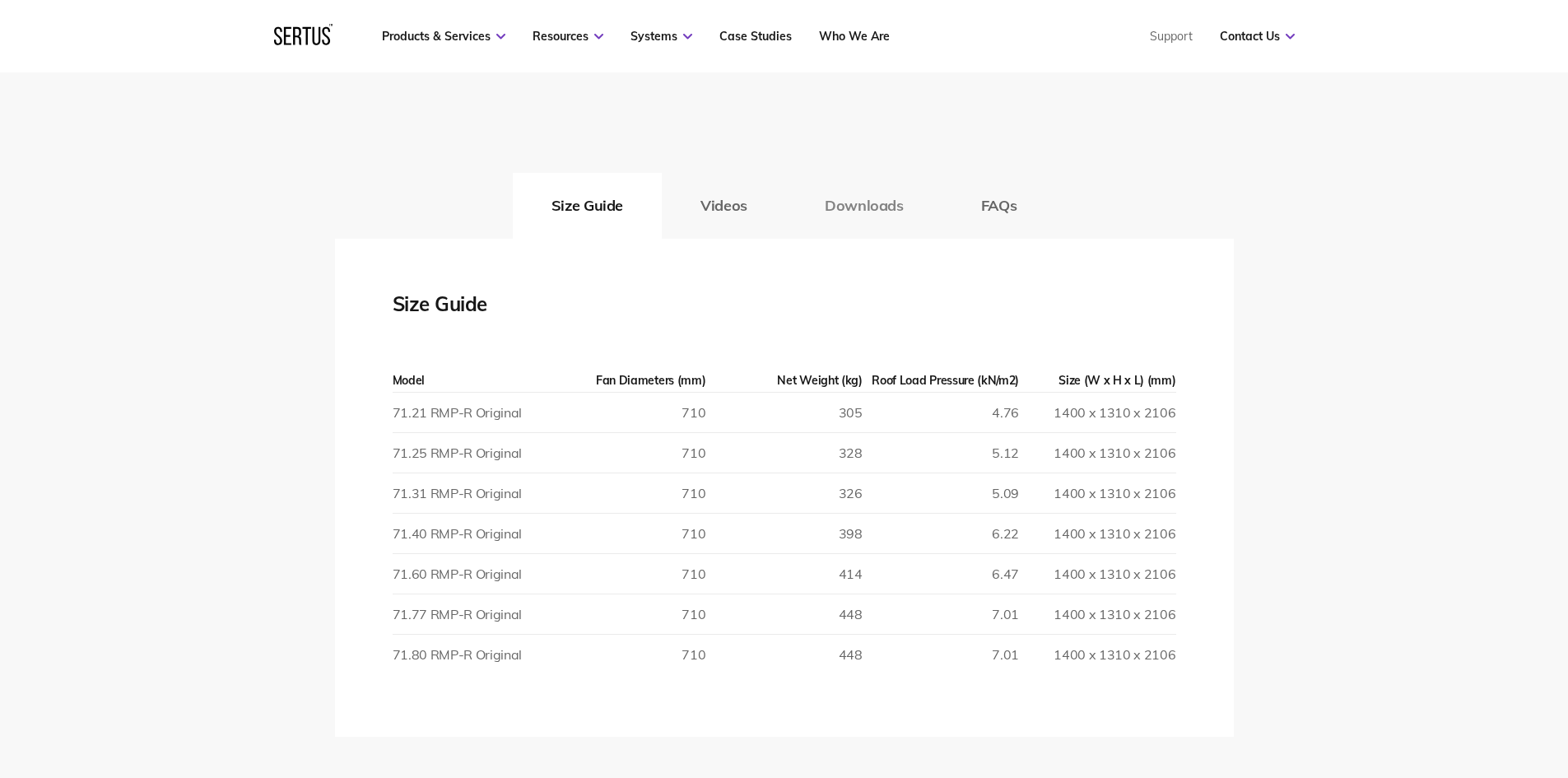
click at [843, 211] on button "Downloads" at bounding box center [864, 206] width 156 height 66
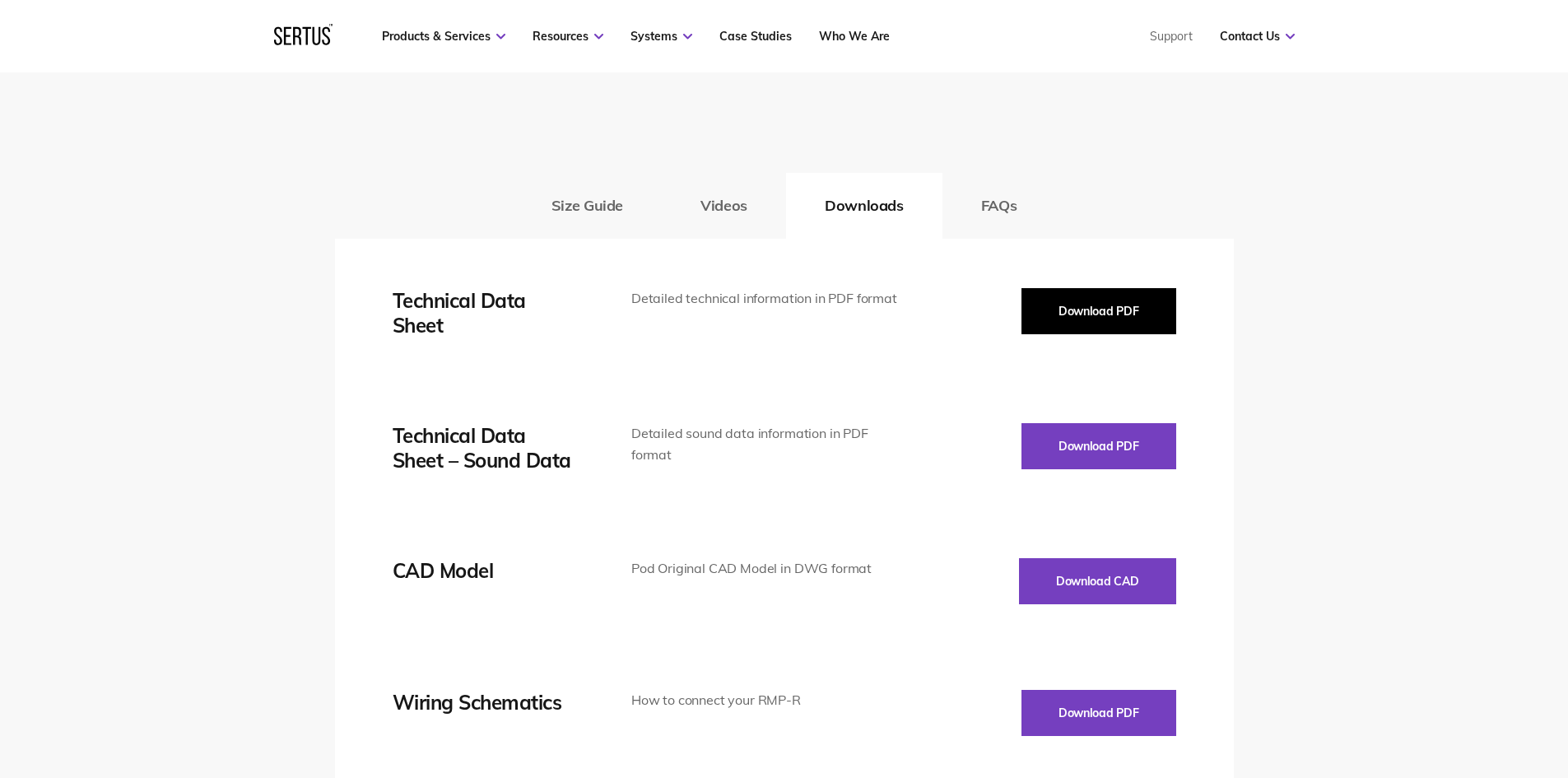
click at [1059, 310] on button "Download PDF" at bounding box center [1098, 311] width 154 height 46
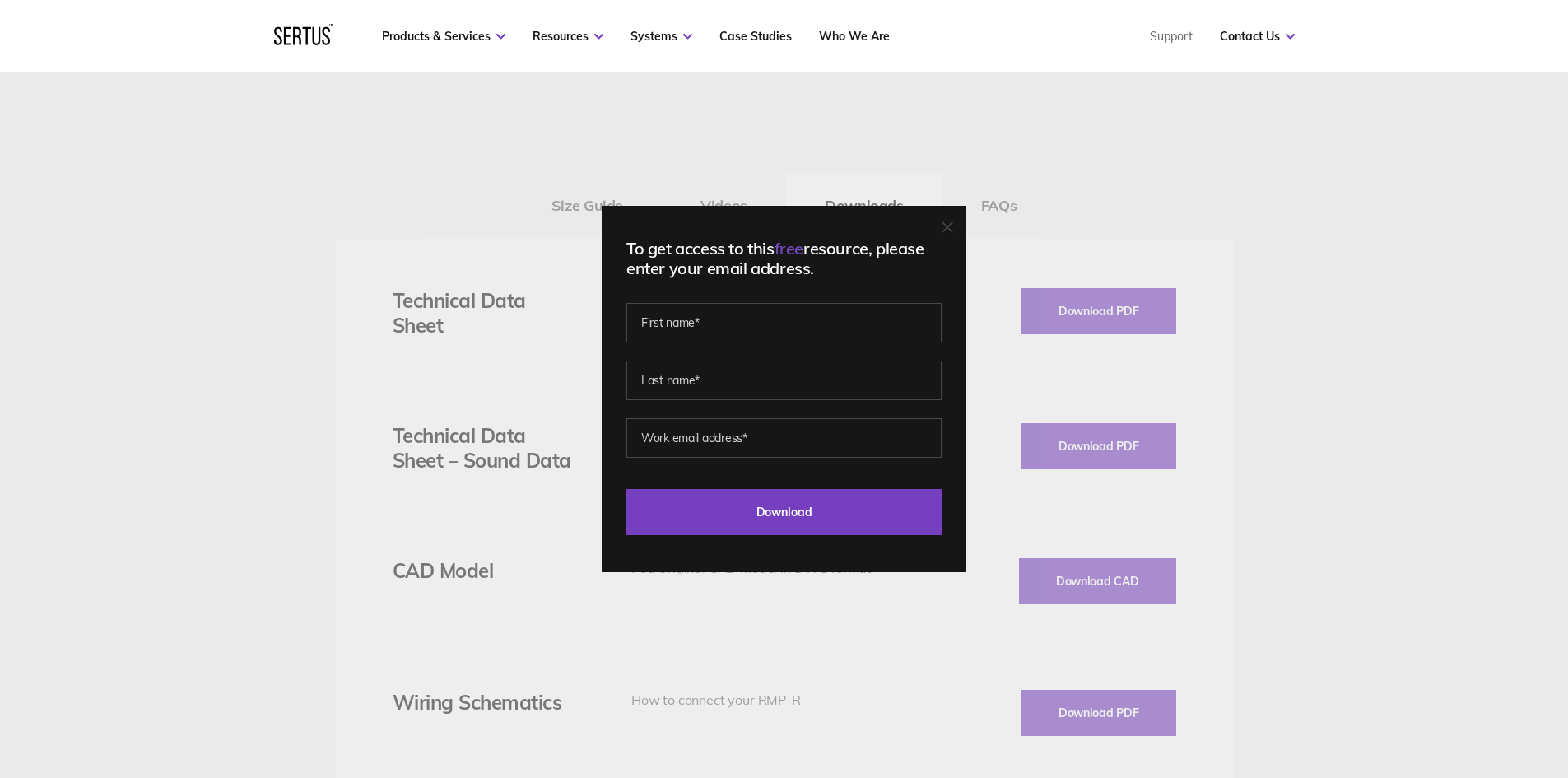
click at [952, 224] on icon at bounding box center [947, 227] width 10 height 10
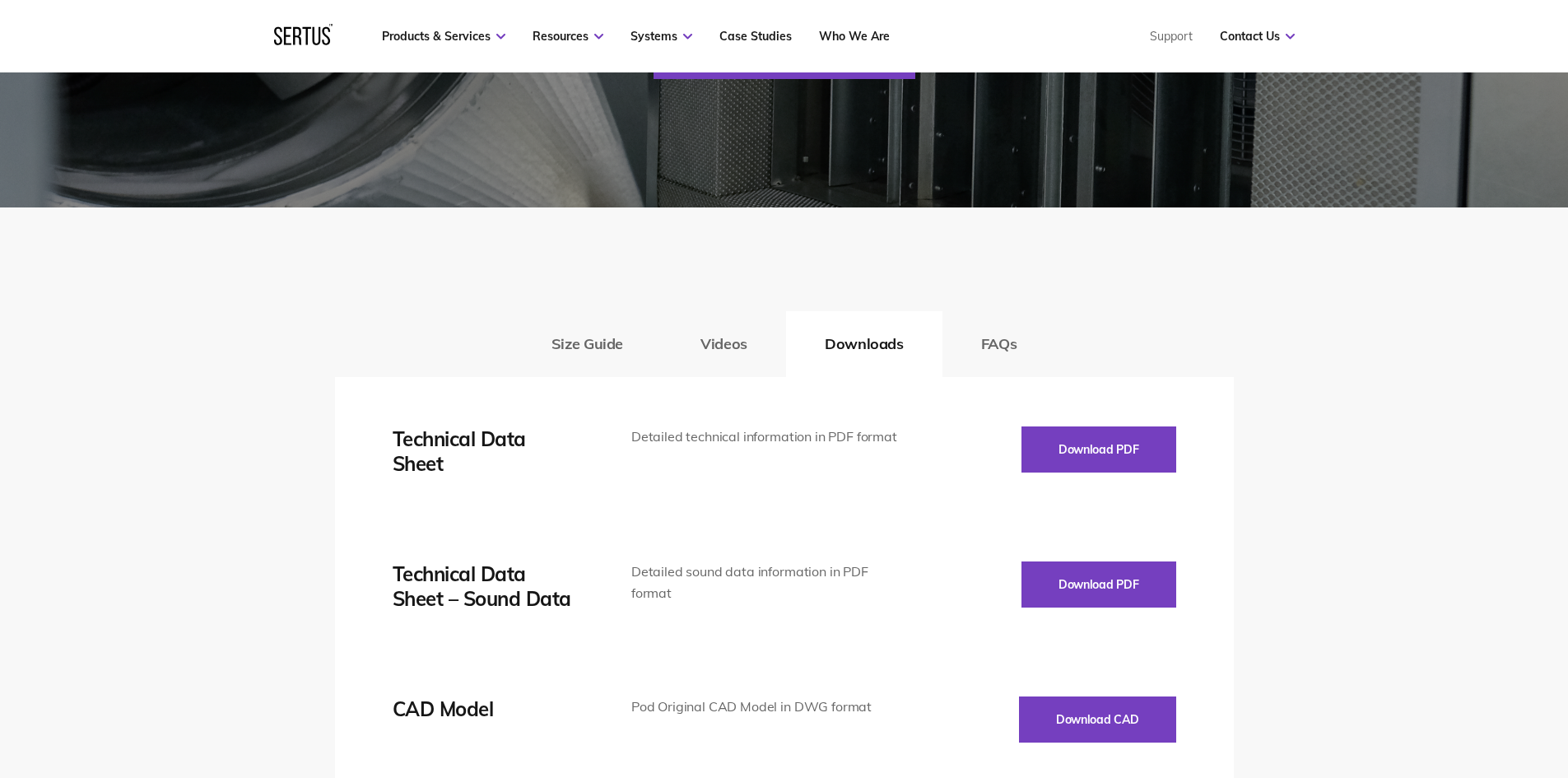
scroll to position [2881, 0]
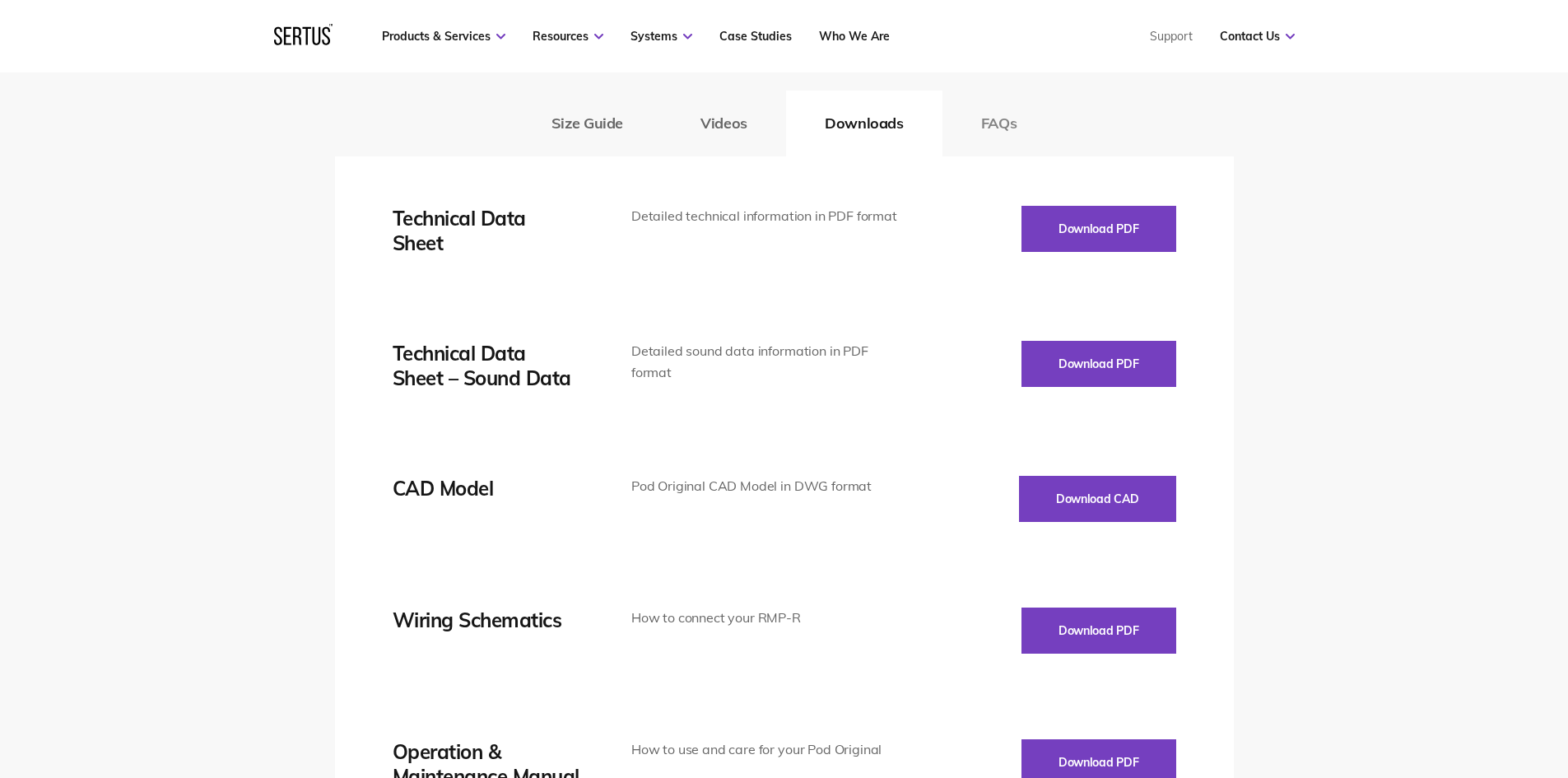
click at [1021, 137] on button "FAQs" at bounding box center [998, 123] width 113 height 66
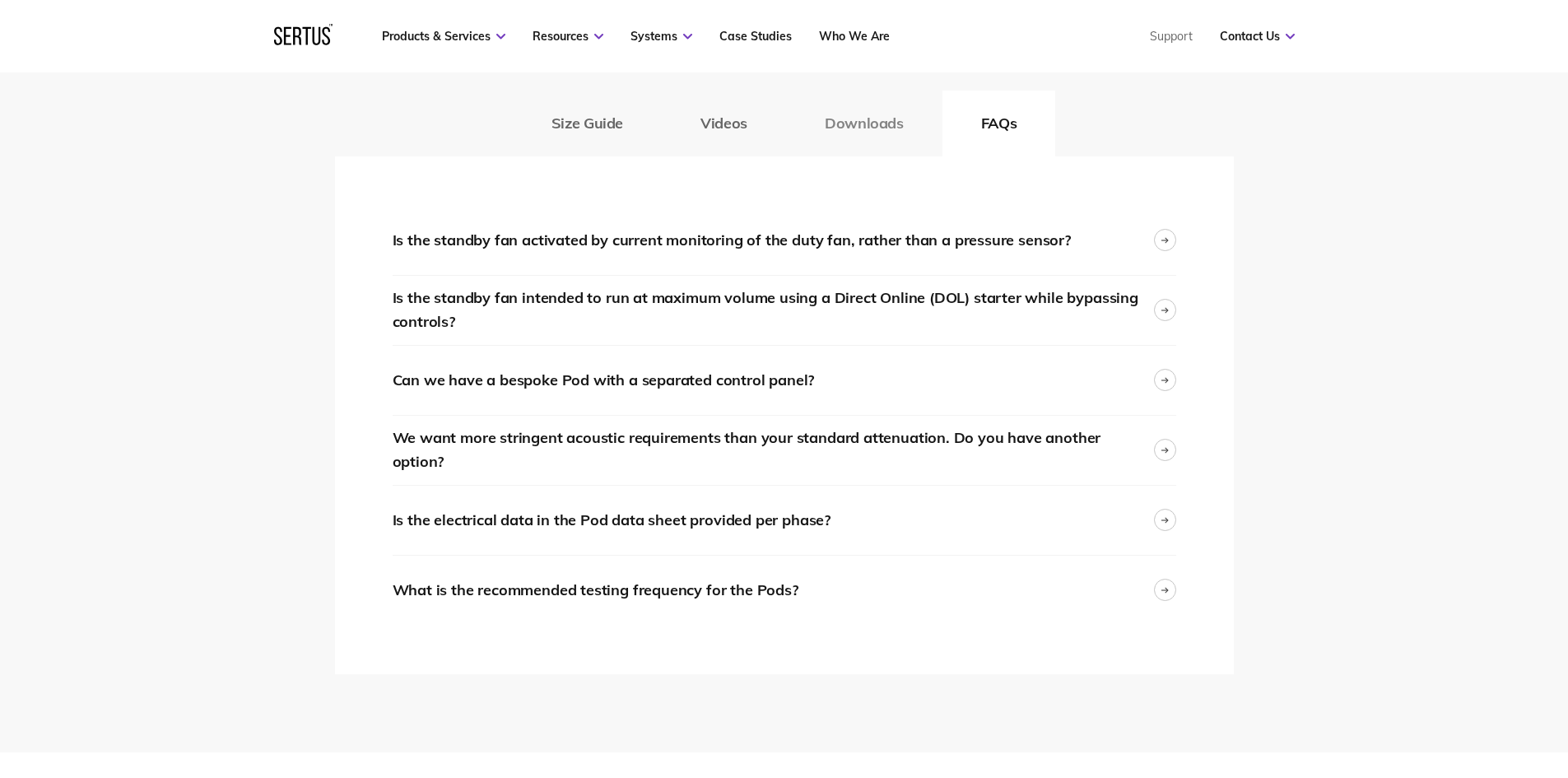
click at [874, 134] on button "Downloads" at bounding box center [864, 123] width 156 height 66
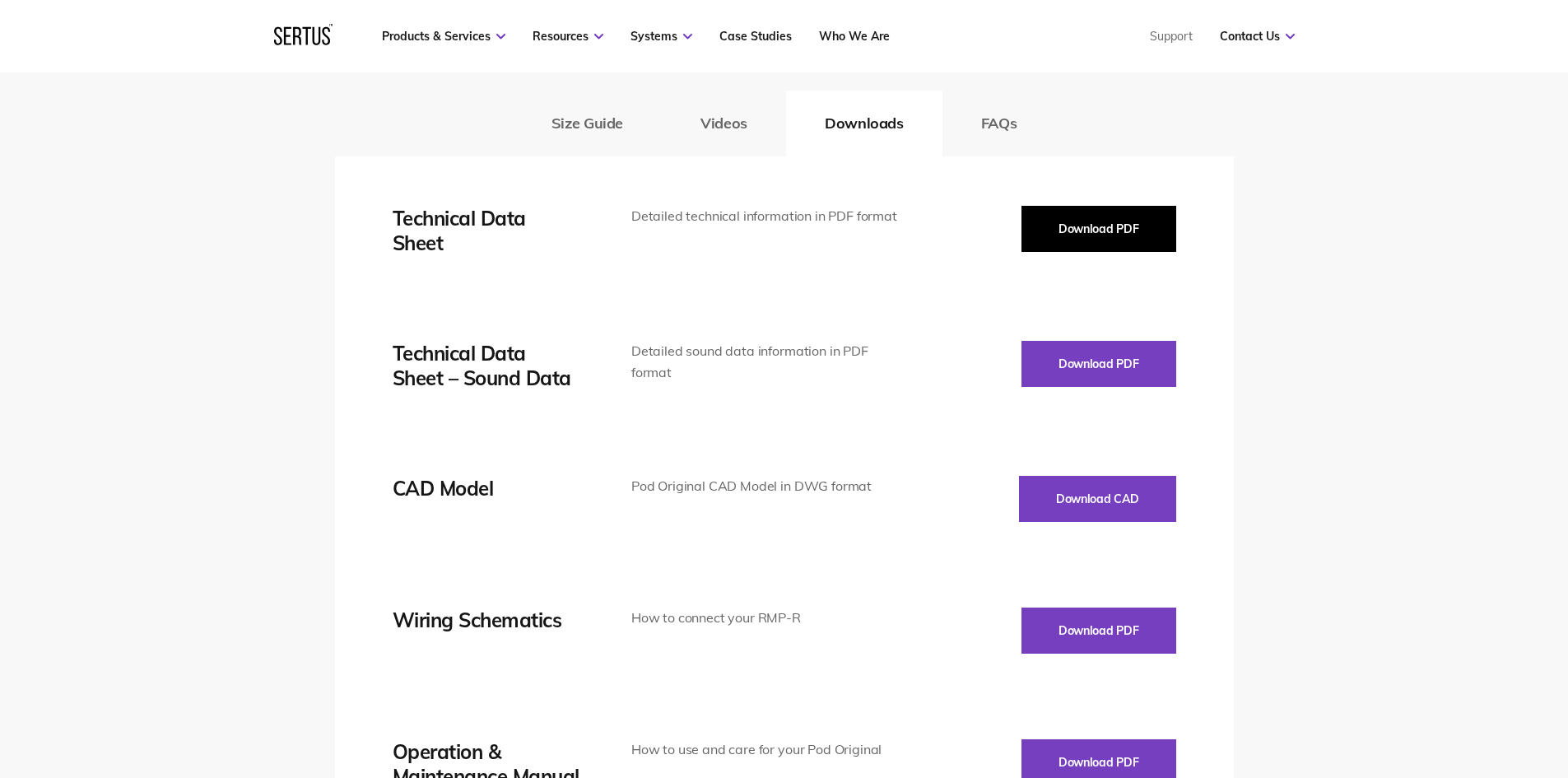
click at [1103, 226] on button "Download PDF" at bounding box center [1098, 228] width 154 height 46
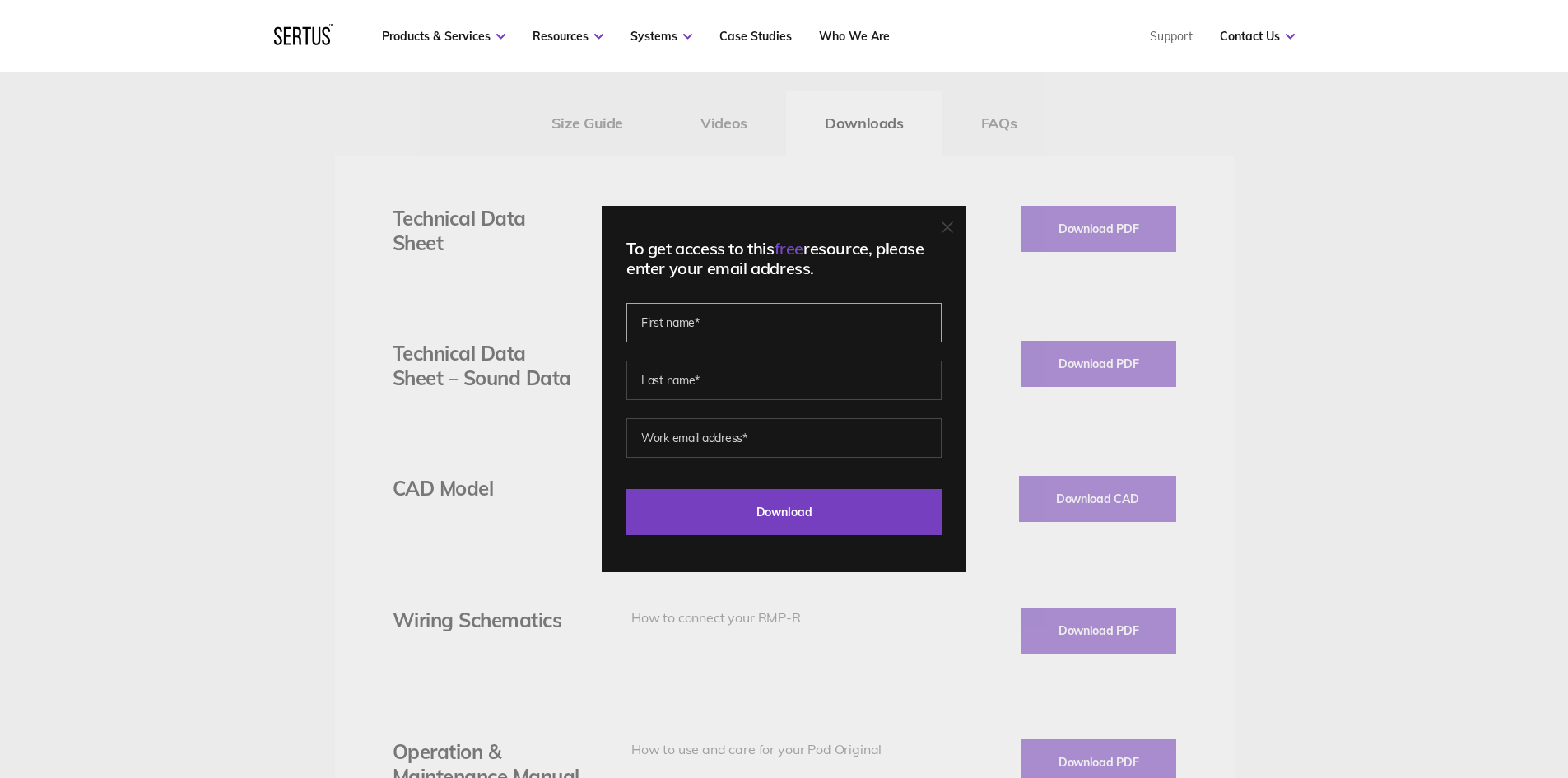
click at [748, 315] on input "text" at bounding box center [784, 323] width 315 height 39
type input "[PERSON_NAME]"
click at [721, 381] on input "text" at bounding box center [784, 380] width 315 height 39
type input "yeadon"
click at [736, 442] on input "email" at bounding box center [784, 438] width 315 height 39
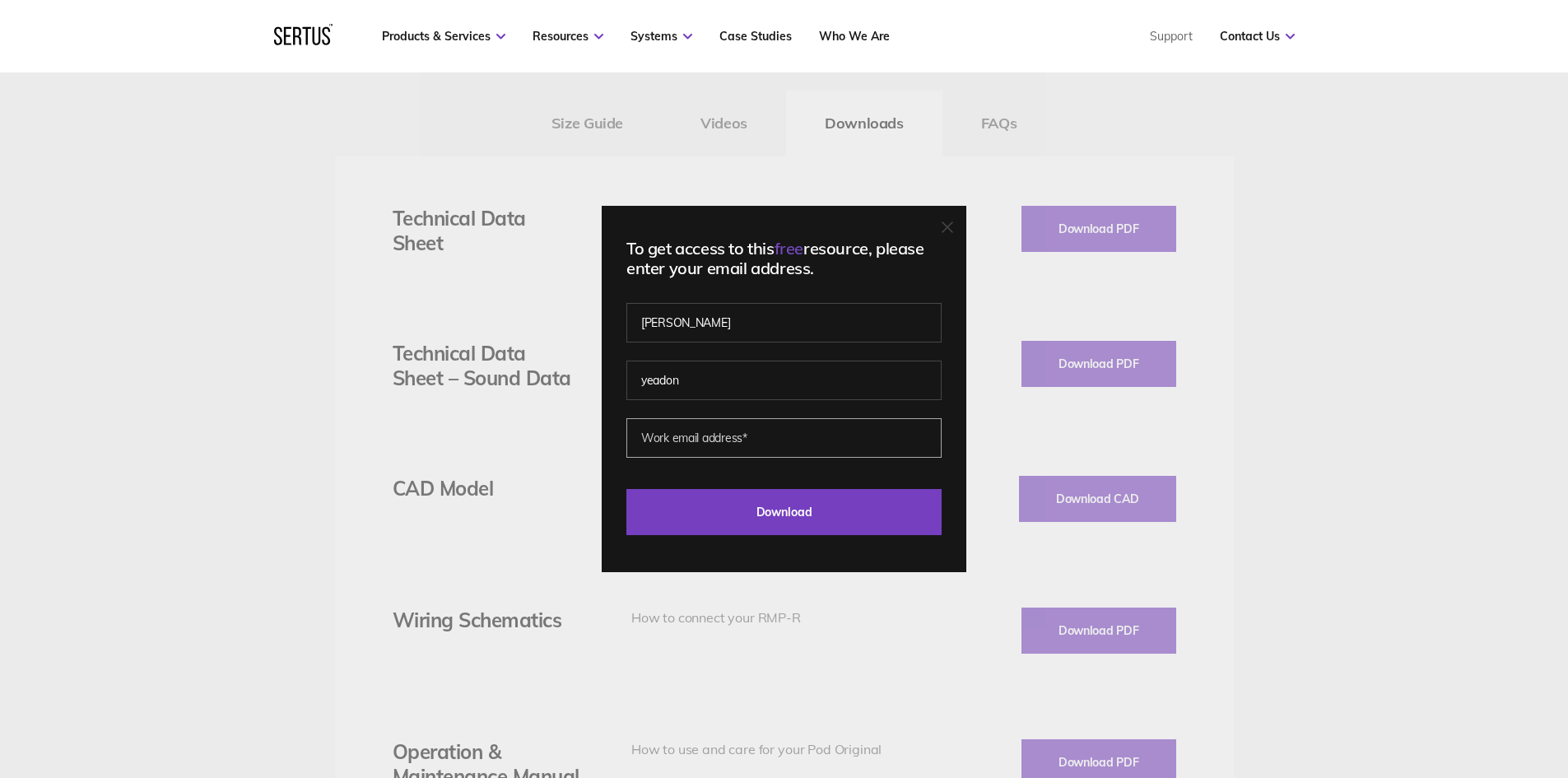
type input "[EMAIL_ADDRESS][DOMAIN_NAME]"
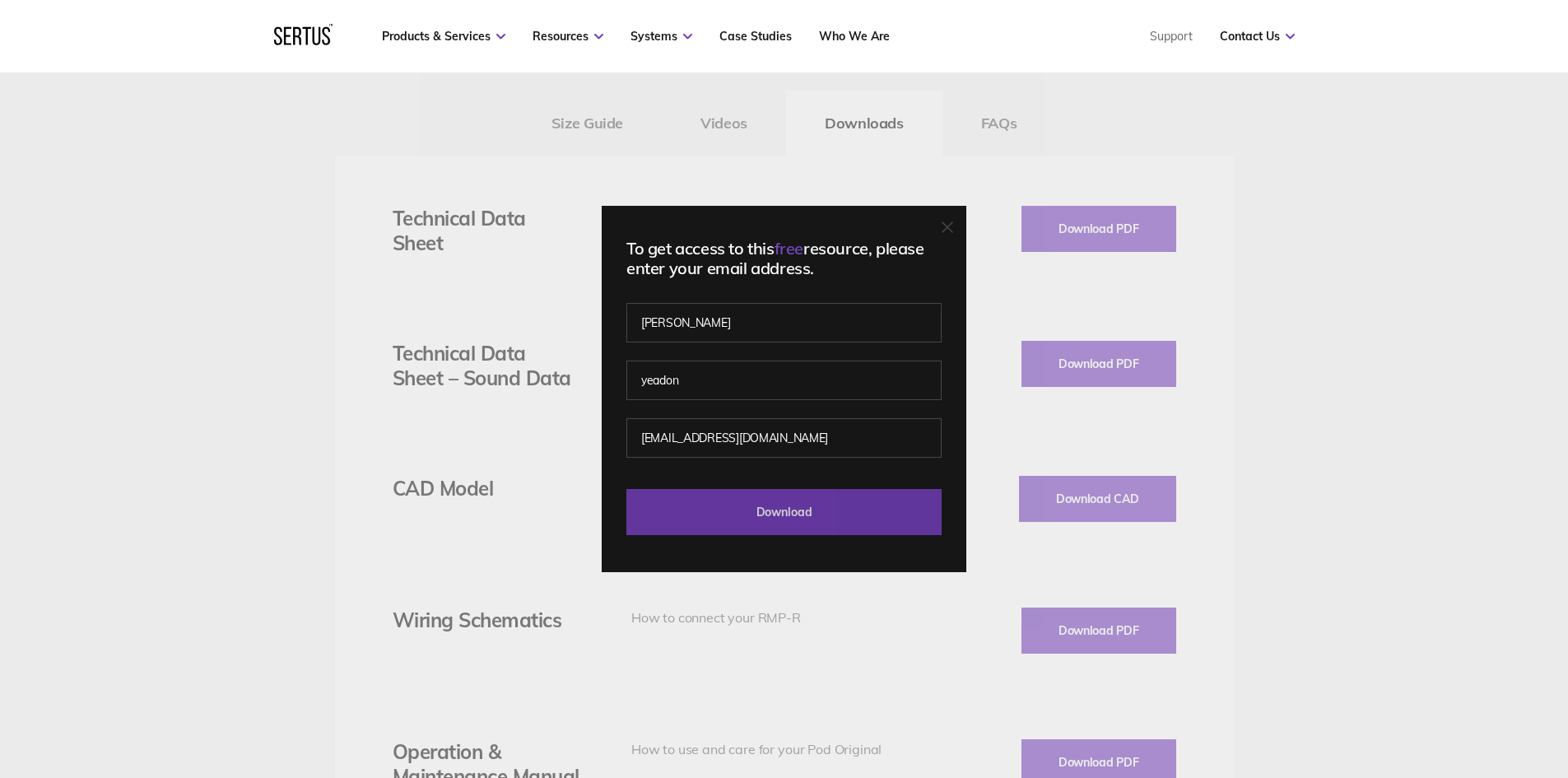
click at [782, 511] on input "Download" at bounding box center [784, 511] width 315 height 46
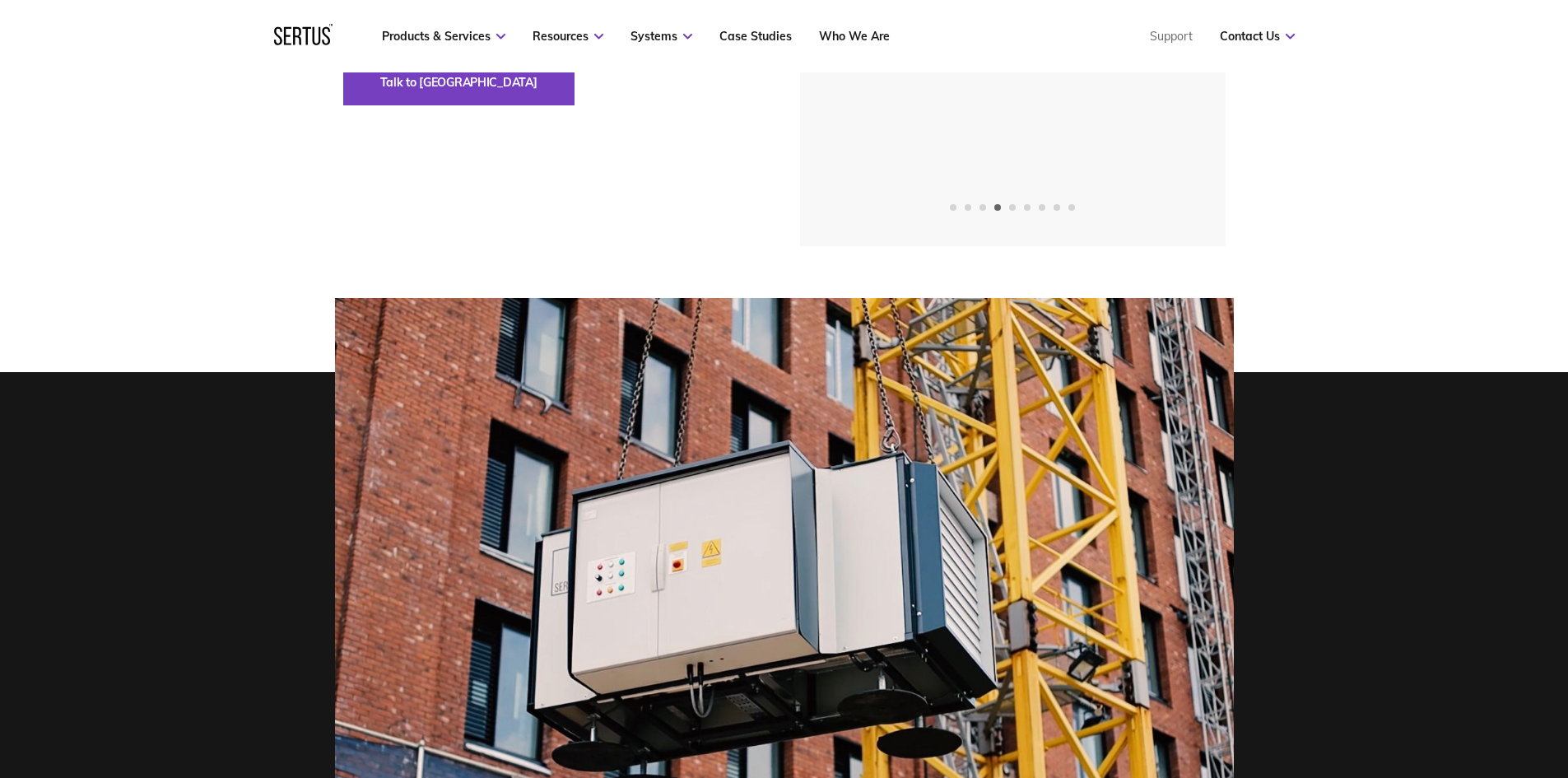
scroll to position [0, 0]
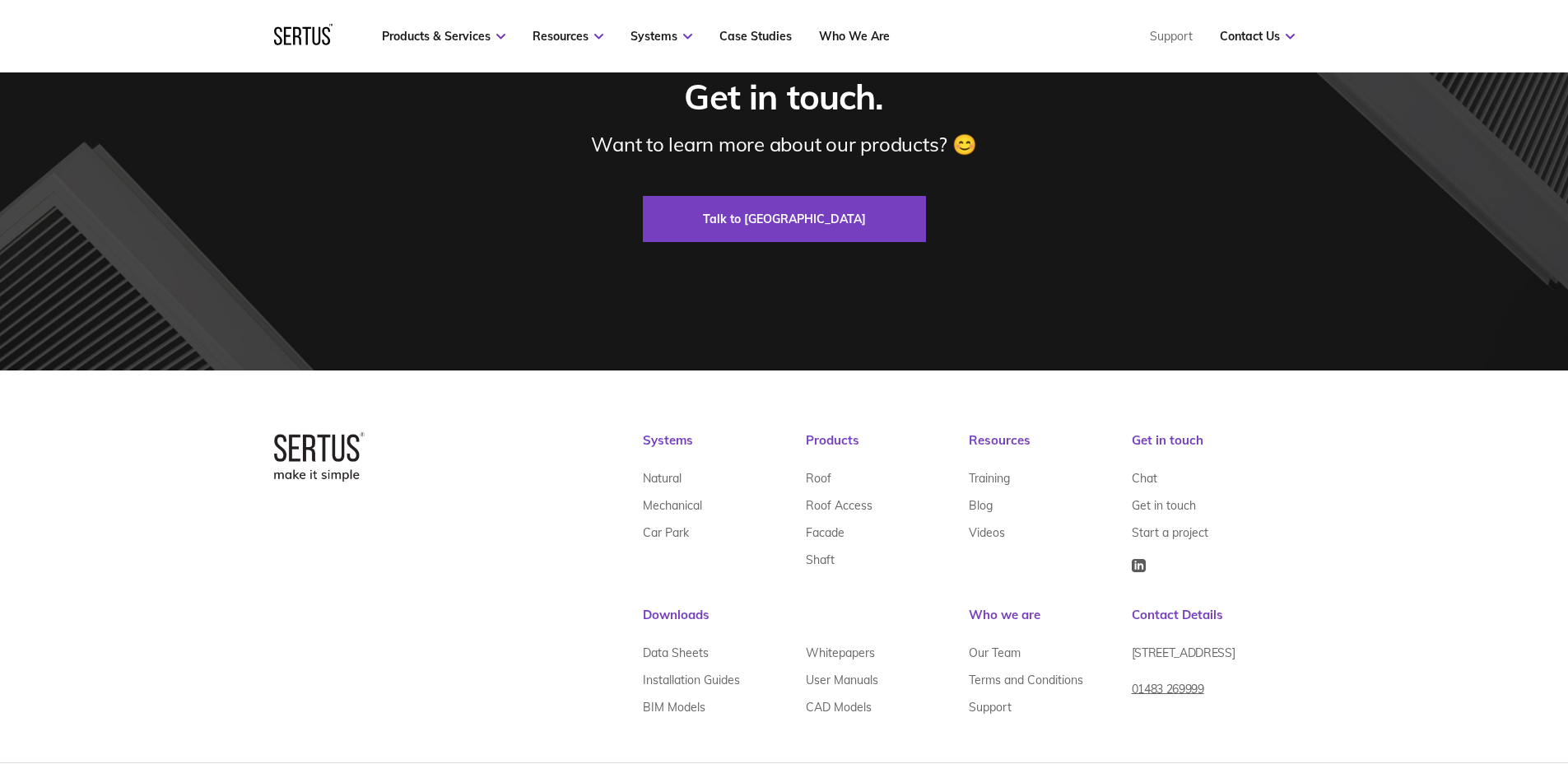
scroll to position [5057, 0]
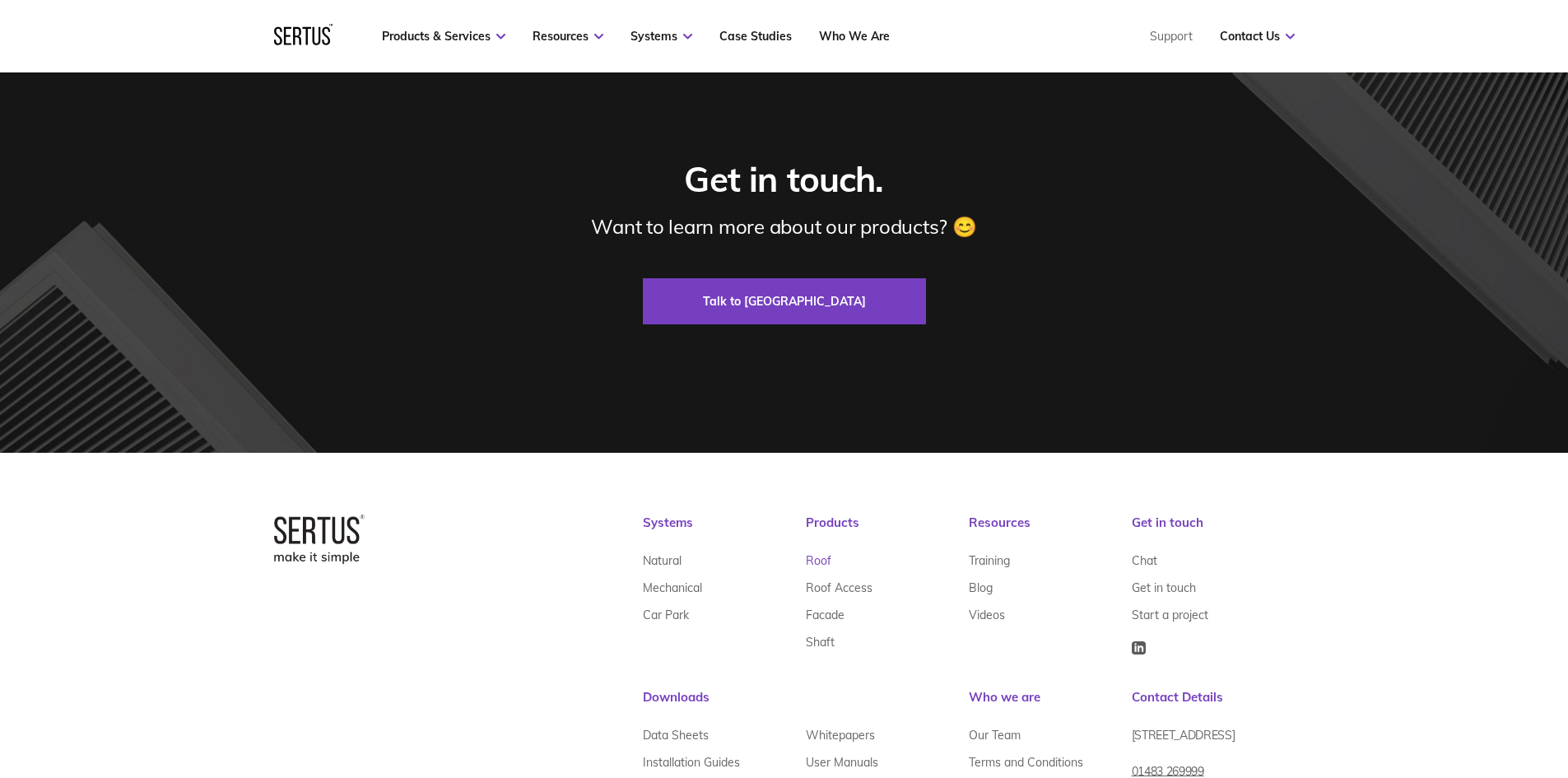
click at [816, 547] on link "Roof" at bounding box center [818, 561] width 26 height 28
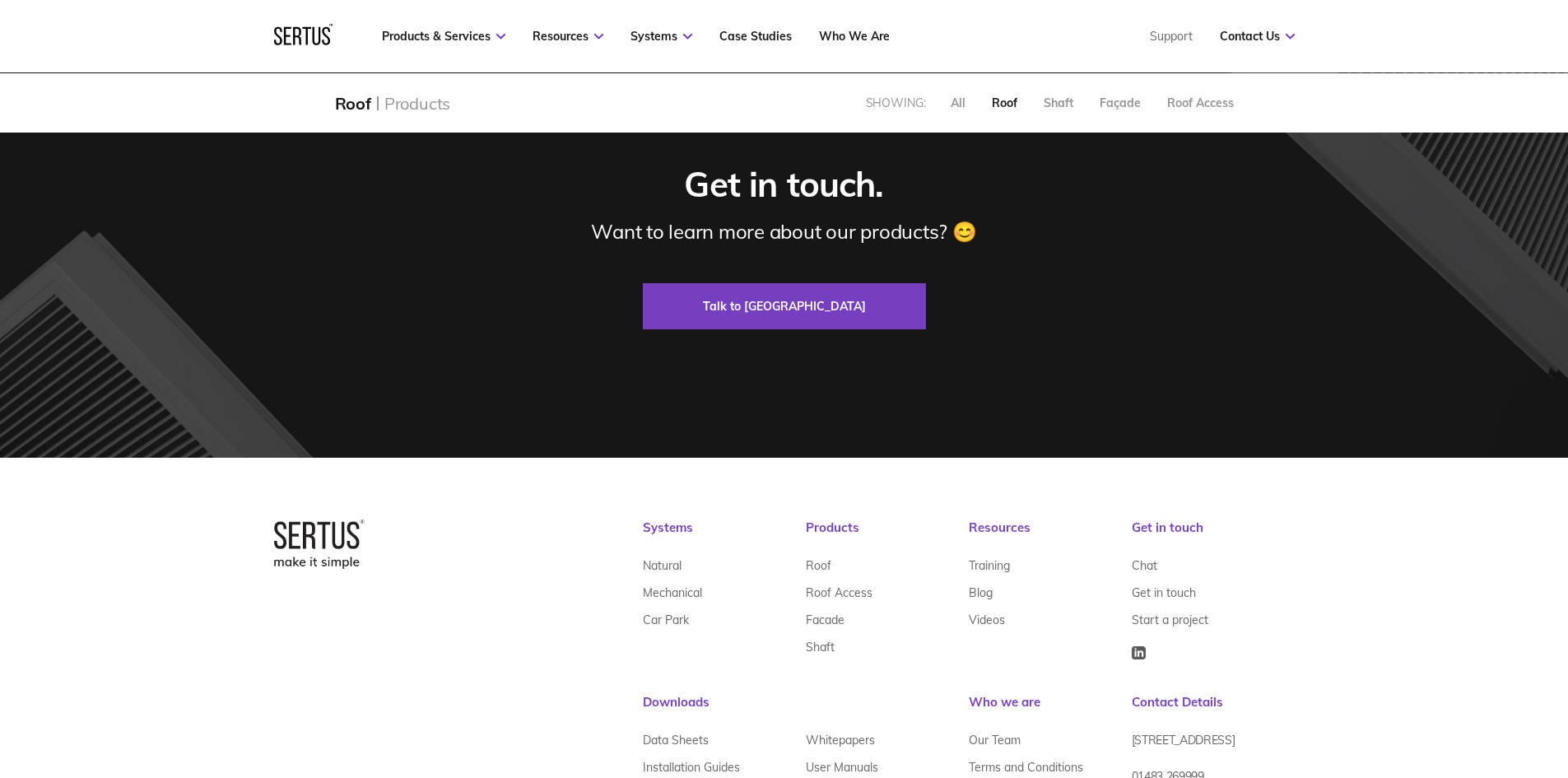
scroll to position [2163, 0]
